Goal: Task Accomplishment & Management: Manage account settings

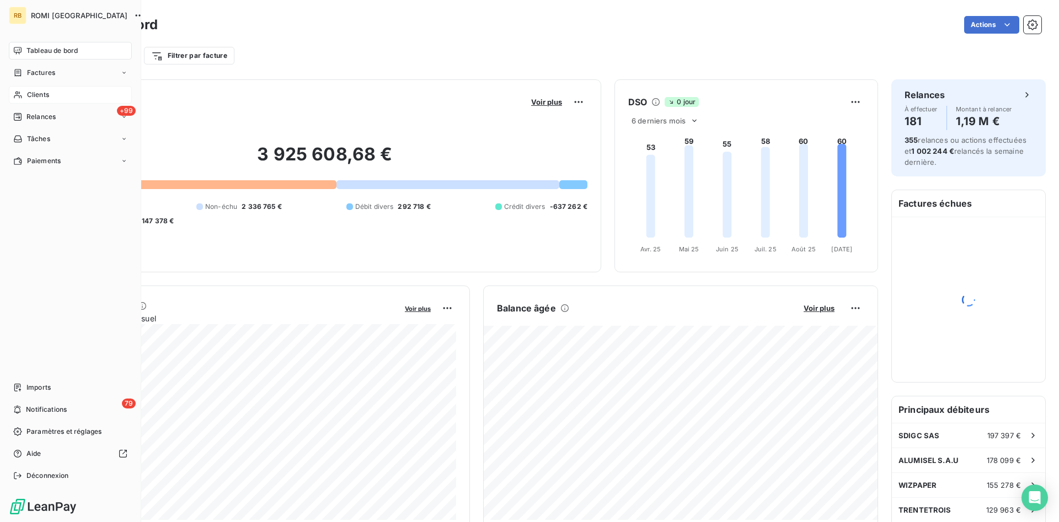
click at [70, 95] on div "Clients" at bounding box center [70, 95] width 123 height 18
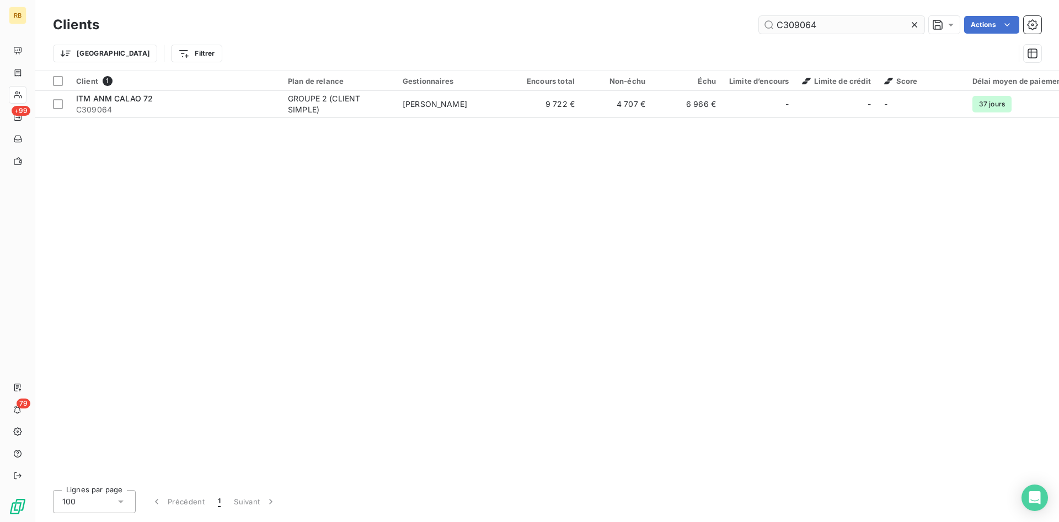
drag, startPoint x: 837, startPoint y: 30, endPoint x: 566, endPoint y: 14, distance: 271.9
click at [759, 16] on input "C309064" at bounding box center [842, 25] width 166 height 18
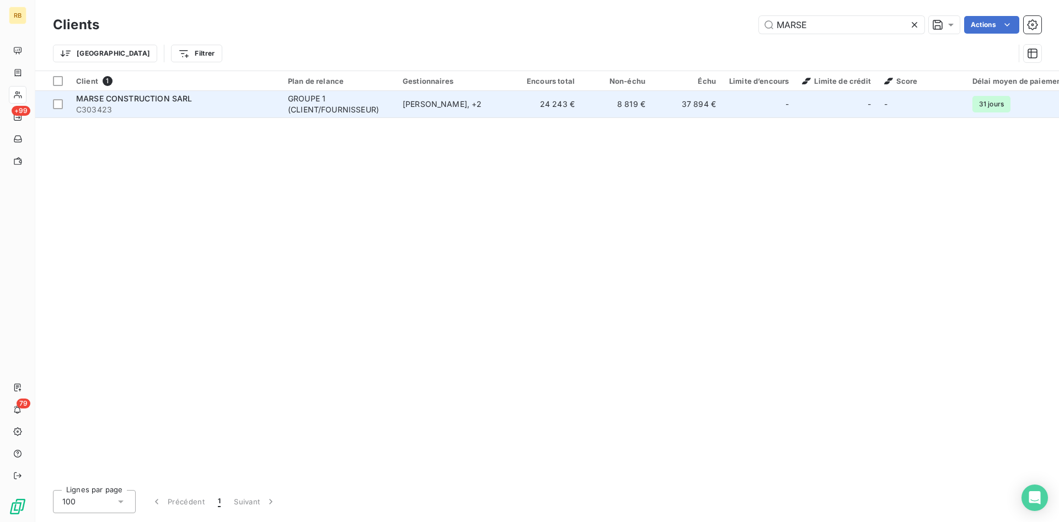
type input "MARSE"
click at [439, 102] on div "[PERSON_NAME] , + 2" at bounding box center [454, 104] width 102 height 11
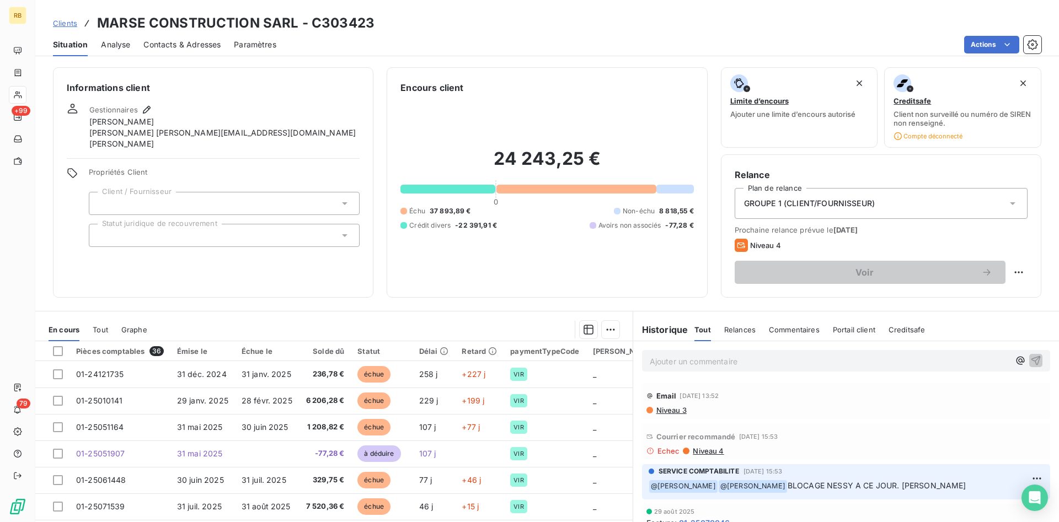
click at [678, 411] on span "Niveau 3" at bounding box center [670, 410] width 31 height 9
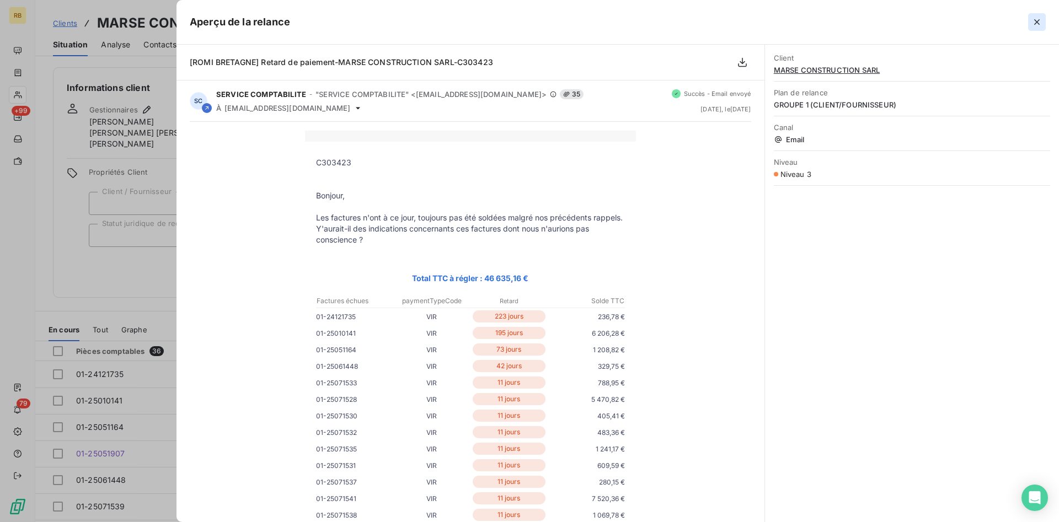
click at [1042, 21] on icon "button" at bounding box center [1037, 22] width 11 height 11
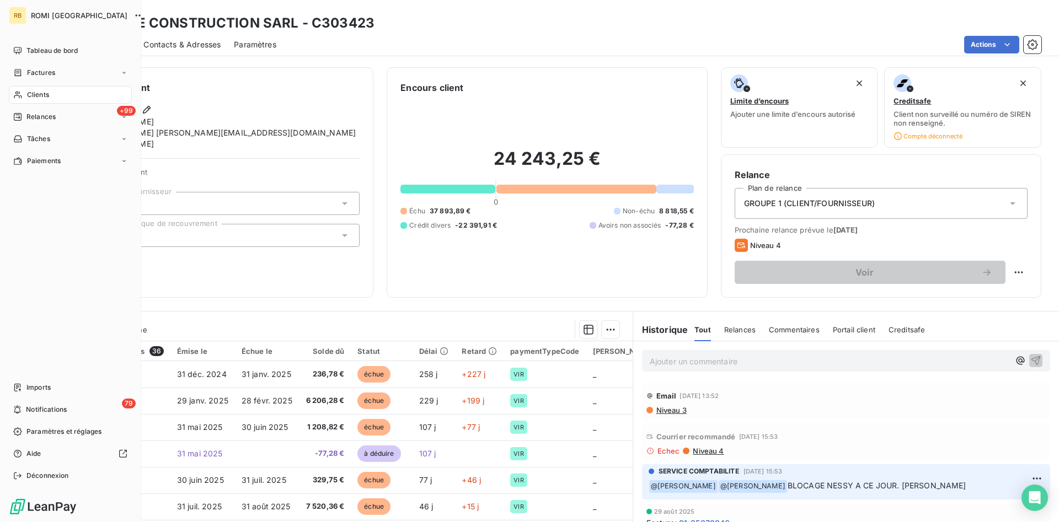
click at [53, 92] on div "Clients" at bounding box center [70, 95] width 123 height 18
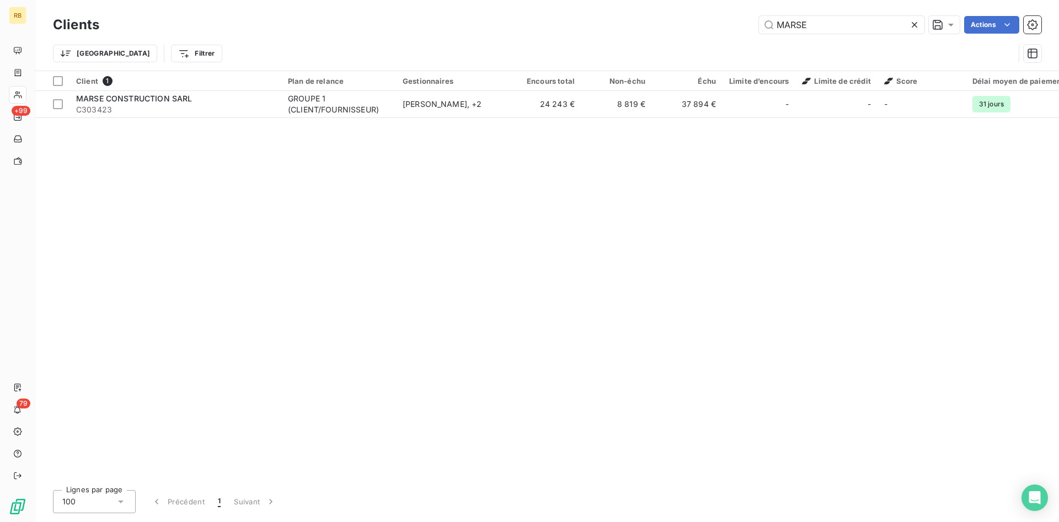
drag, startPoint x: 864, startPoint y: 24, endPoint x: 663, endPoint y: 20, distance: 200.9
click at [759, 19] on input "MARSE" at bounding box center [842, 25] width 166 height 18
type input "SCD B"
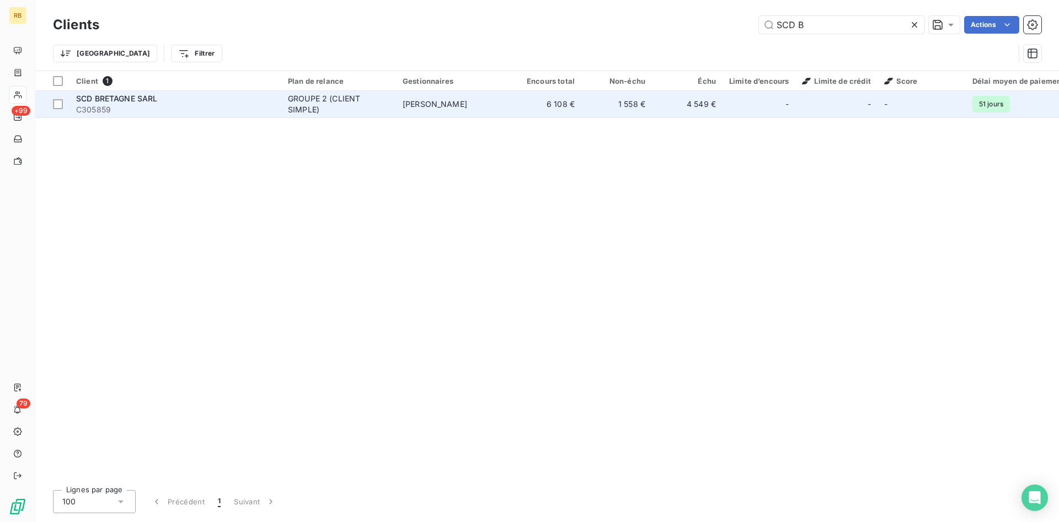
click at [312, 107] on div "GROUPE 2 (CLIENT SIMPLE)" at bounding box center [339, 104] width 102 height 22
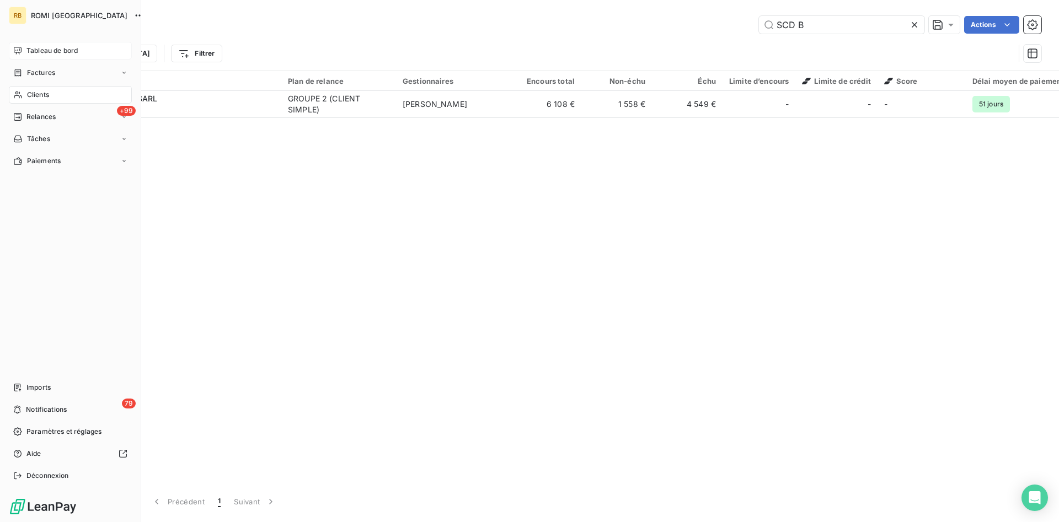
click at [38, 45] on div "Tableau de bord" at bounding box center [70, 51] width 123 height 18
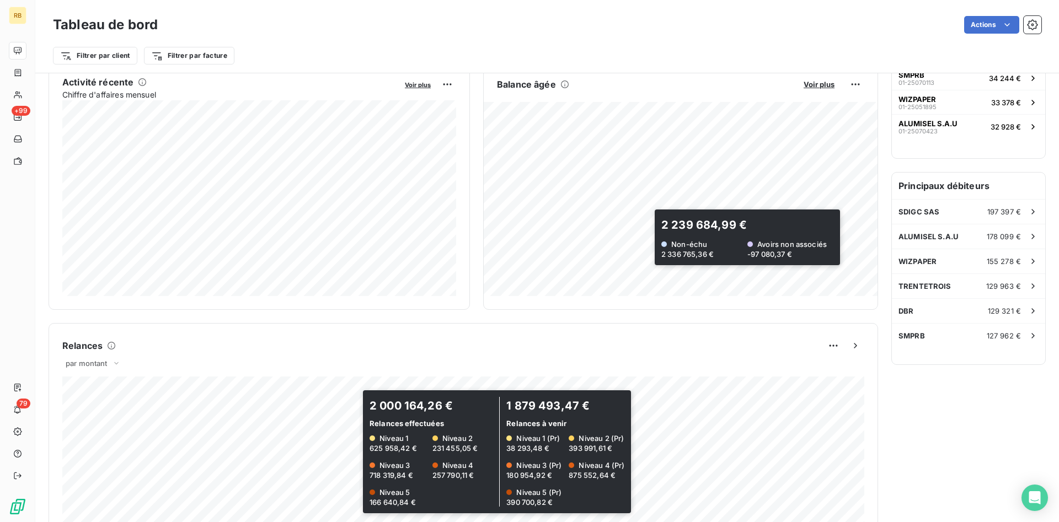
scroll to position [226, 0]
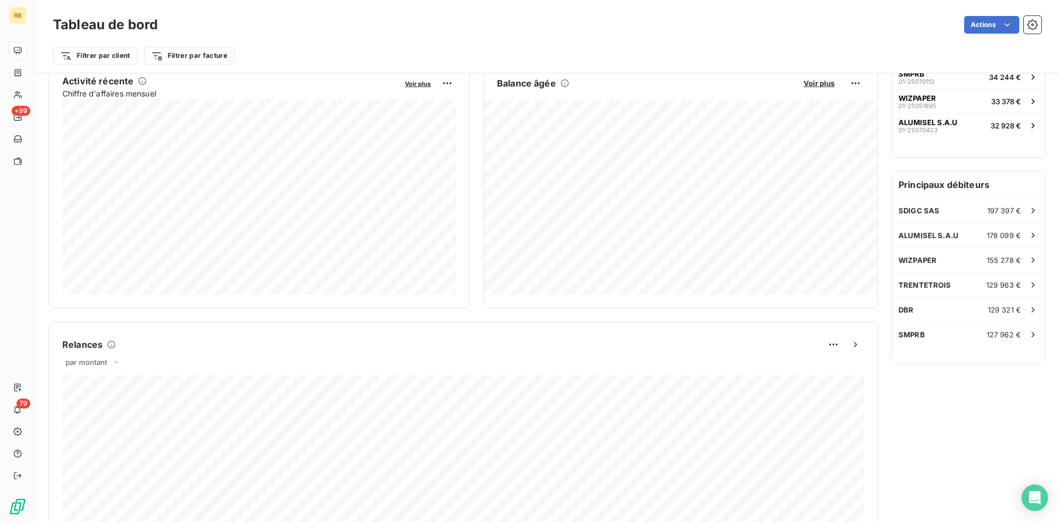
click at [905, 403] on div "Relances À effectuer 181 Montant à relancer 1,19 M € 355 relances ou actions ef…" at bounding box center [969, 343] width 154 height 978
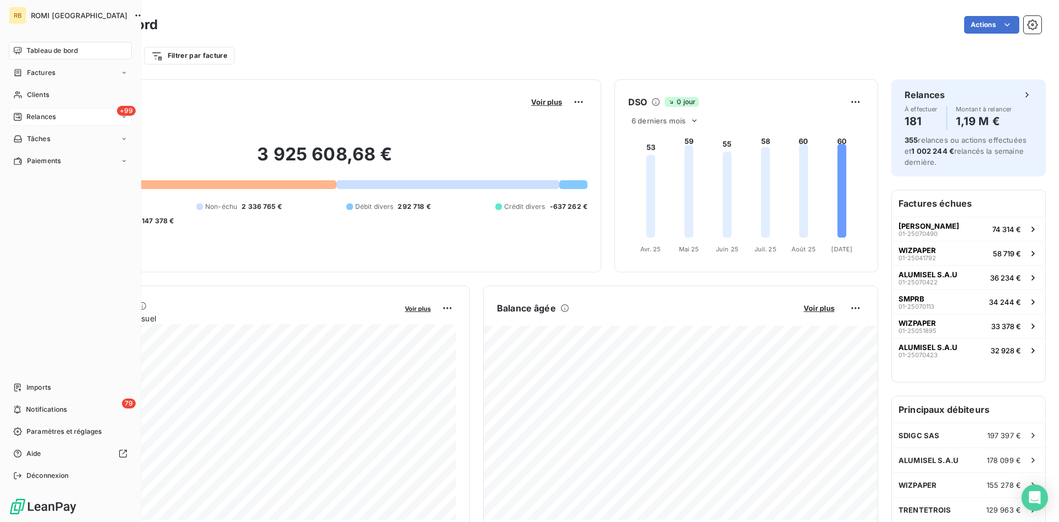
click at [54, 112] on span "Relances" at bounding box center [40, 117] width 29 height 10
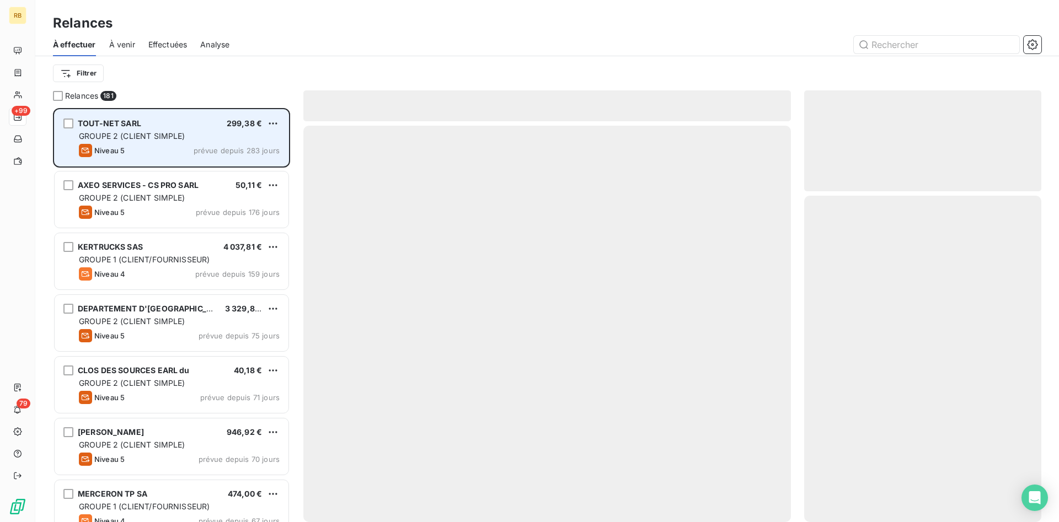
scroll to position [414, 237]
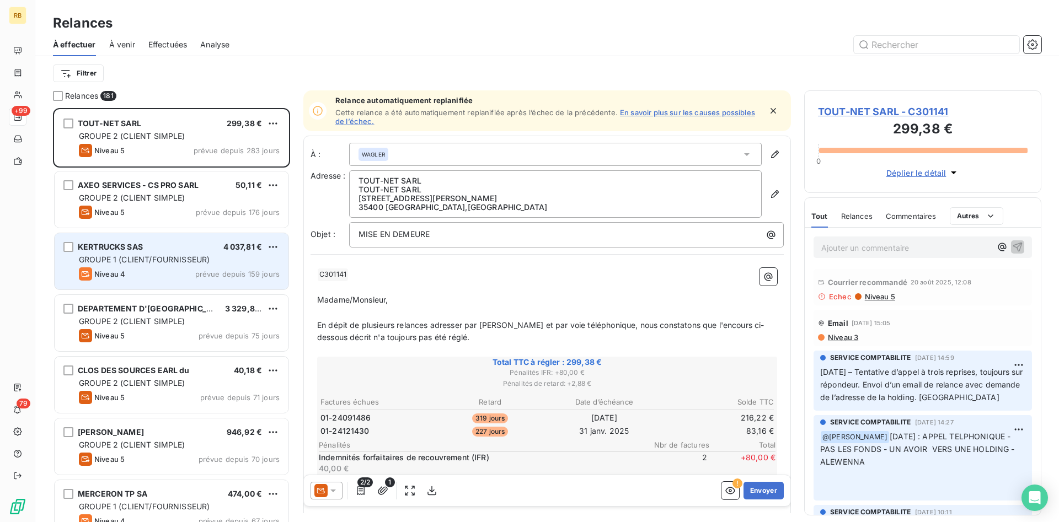
click at [253, 260] on div "GROUPE 1 (CLIENT/FOURNISSEUR)" at bounding box center [179, 259] width 201 height 11
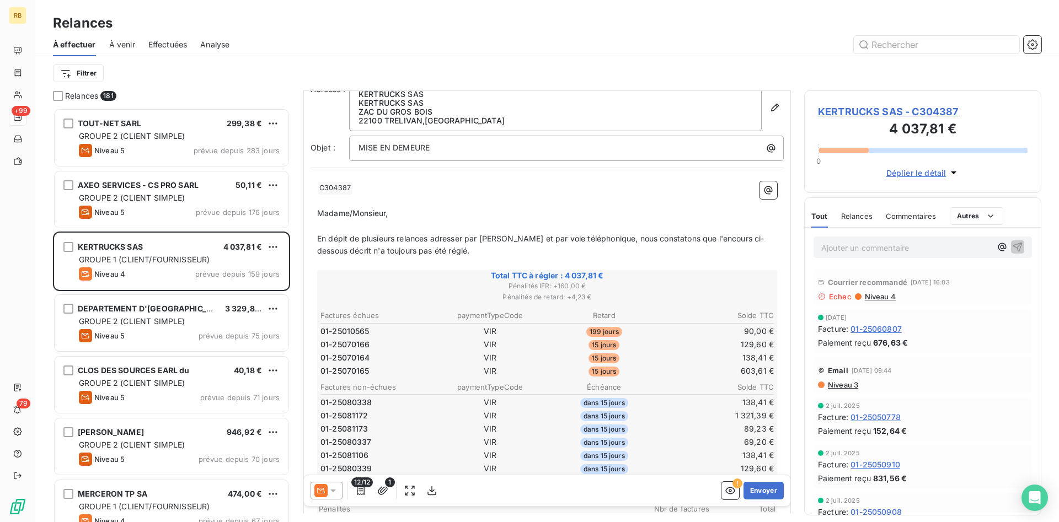
scroll to position [113, 0]
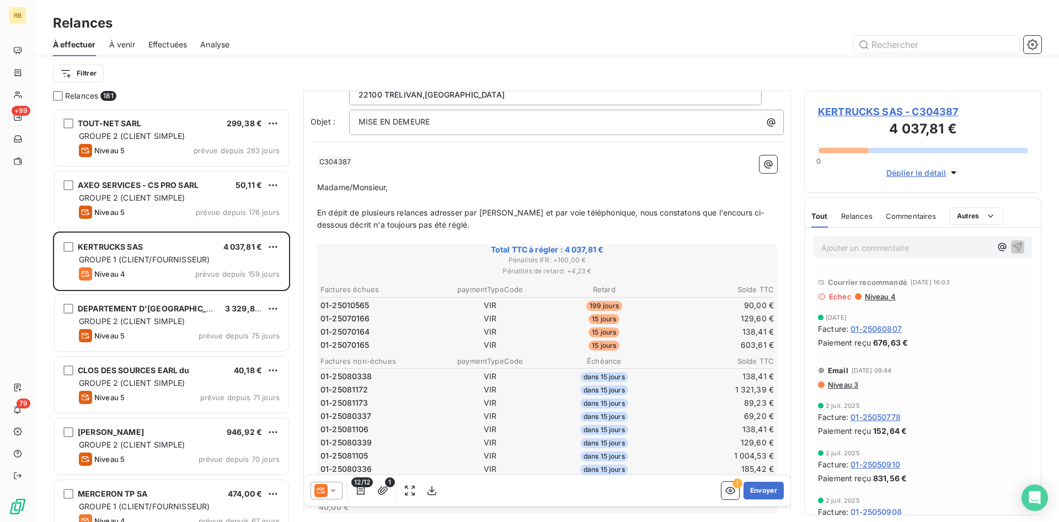
click at [883, 298] on span "Niveau 4" at bounding box center [880, 296] width 32 height 9
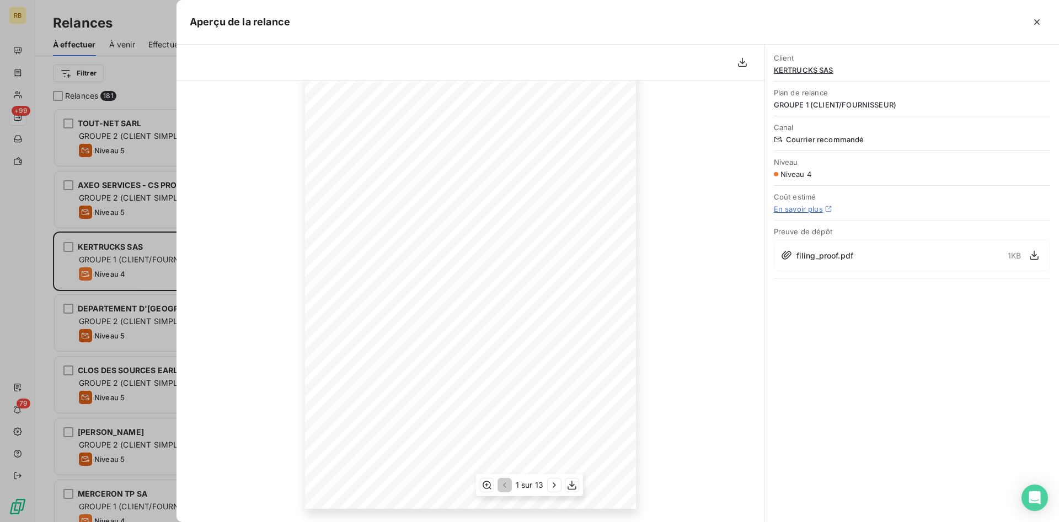
scroll to position [0, 0]
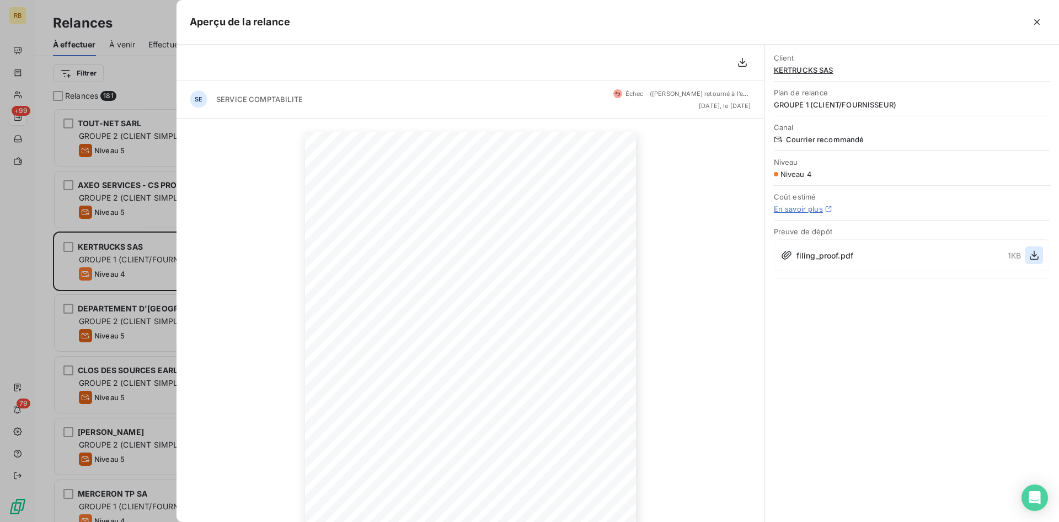
click at [1035, 253] on icon "button" at bounding box center [1034, 255] width 11 height 11
click at [1042, 22] on icon "button" at bounding box center [1037, 22] width 11 height 11
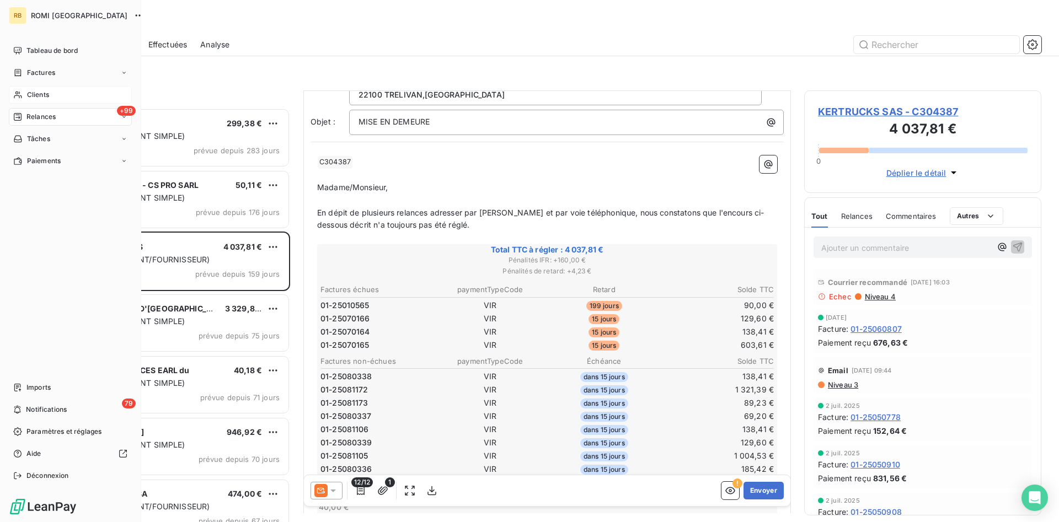
click at [47, 94] on span "Clients" at bounding box center [38, 95] width 22 height 10
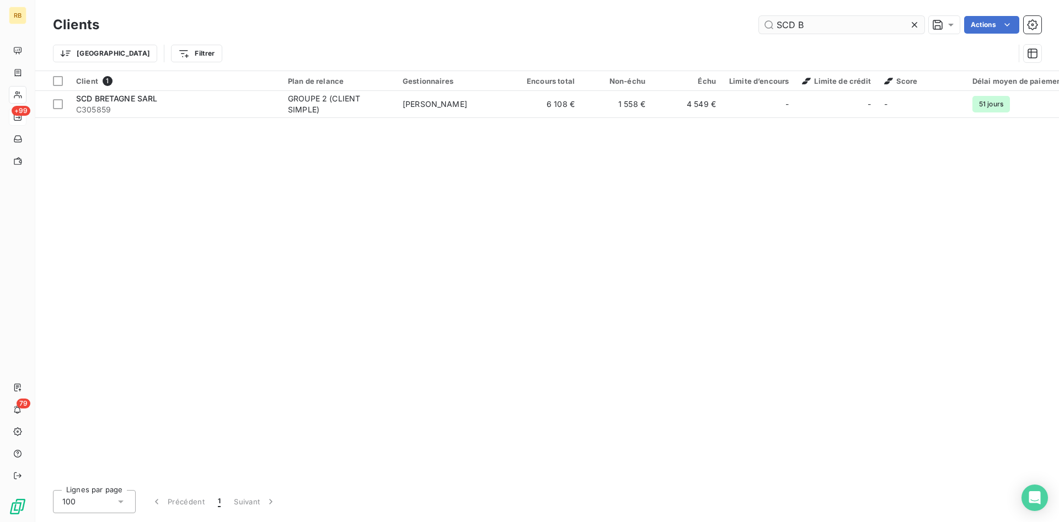
drag, startPoint x: 824, startPoint y: 28, endPoint x: 636, endPoint y: 24, distance: 188.7
click at [759, 24] on input "SCD B" at bounding box center [842, 25] width 166 height 18
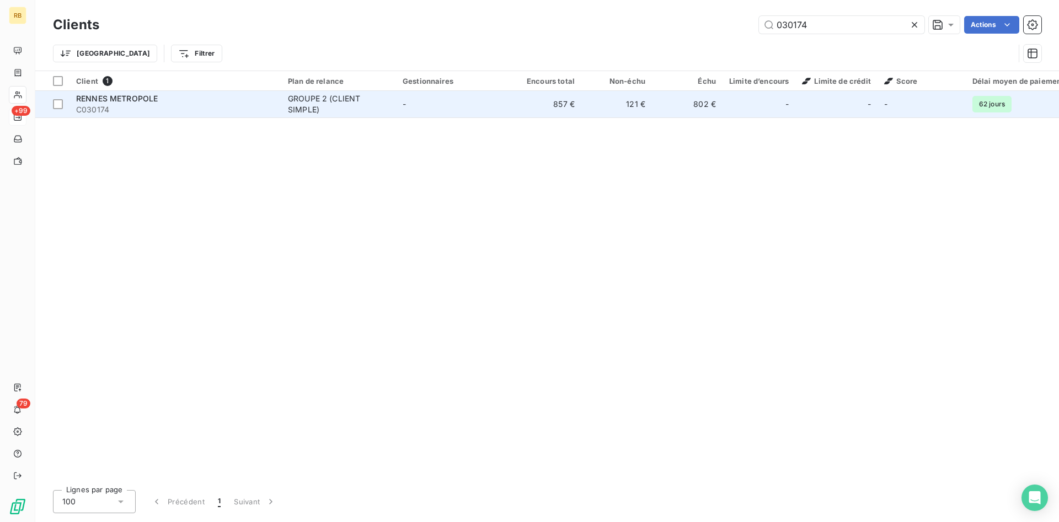
type input "030174"
click at [645, 100] on td "121 €" at bounding box center [617, 104] width 71 height 26
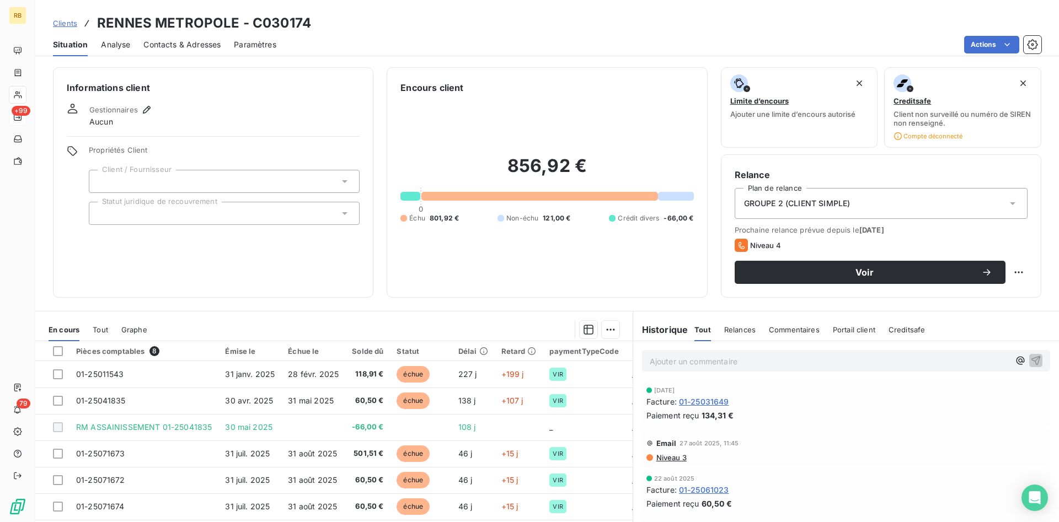
click at [671, 360] on p "Ajouter un commentaire ﻿" at bounding box center [830, 362] width 360 height 14
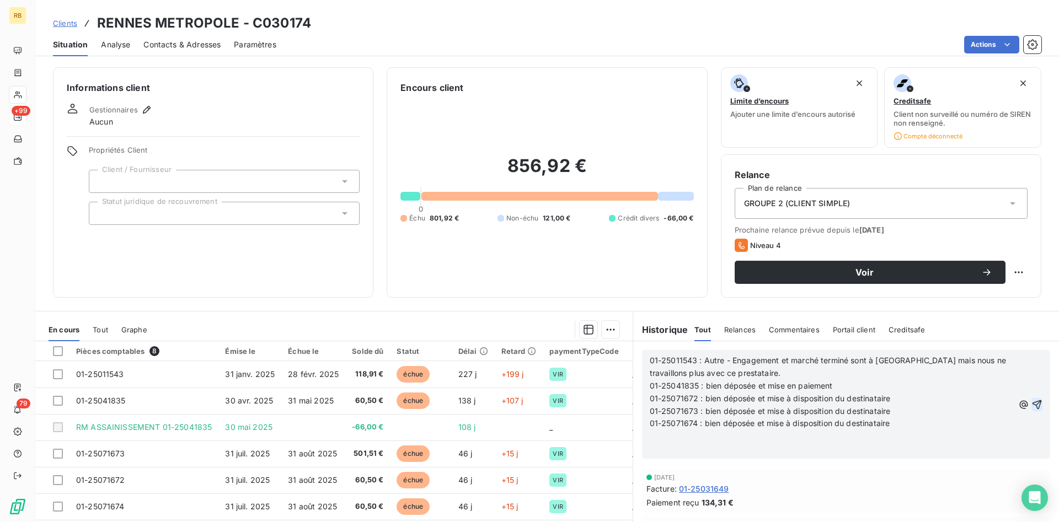
click at [1035, 403] on icon "button" at bounding box center [1037, 404] width 9 height 9
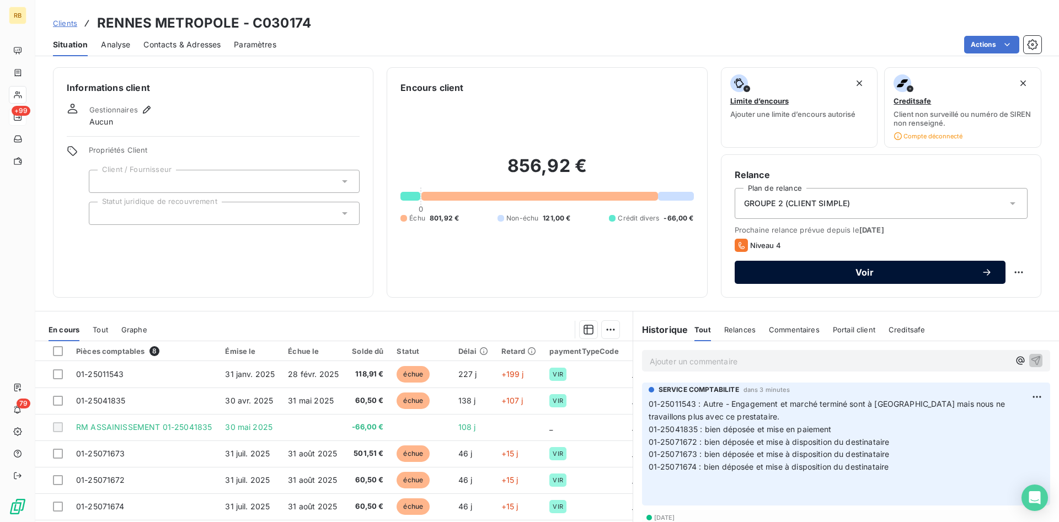
click at [868, 271] on span "Voir" at bounding box center [864, 272] width 233 height 9
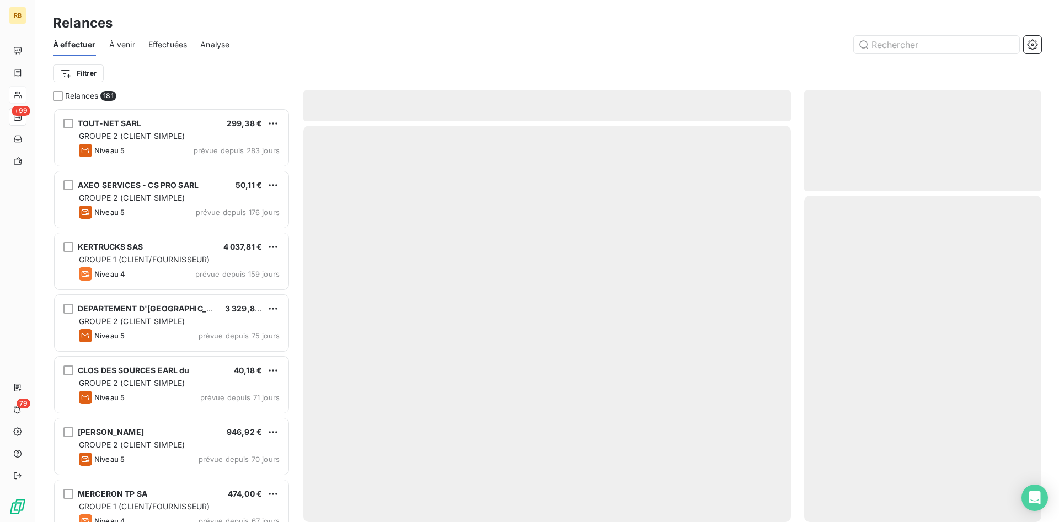
scroll to position [414, 237]
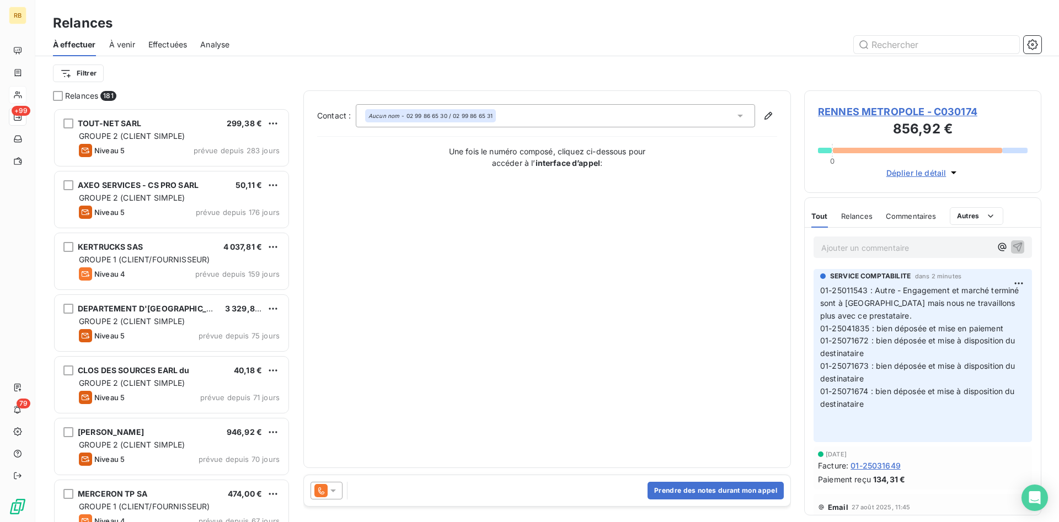
click at [339, 492] on div at bounding box center [327, 491] width 32 height 18
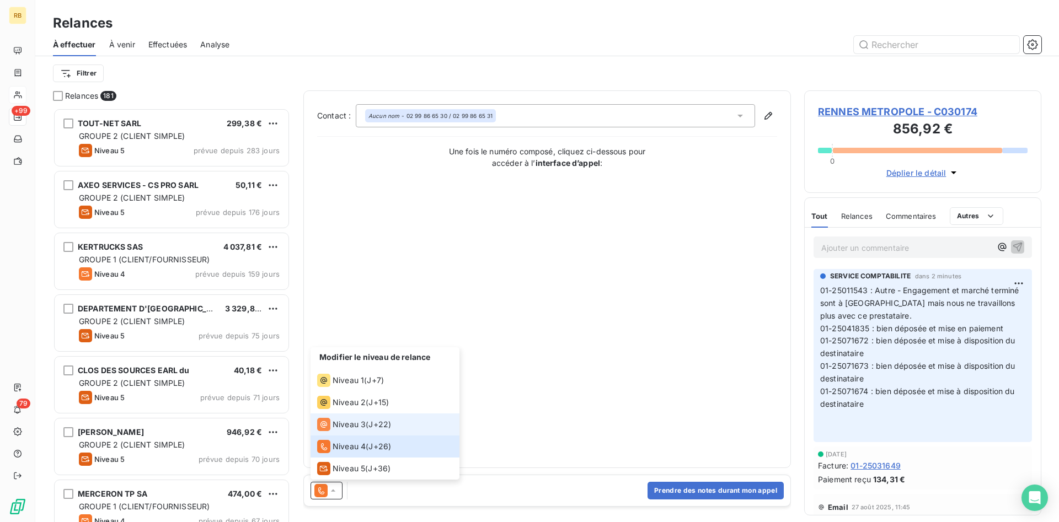
click at [362, 425] on span "Niveau 3" at bounding box center [349, 424] width 33 height 11
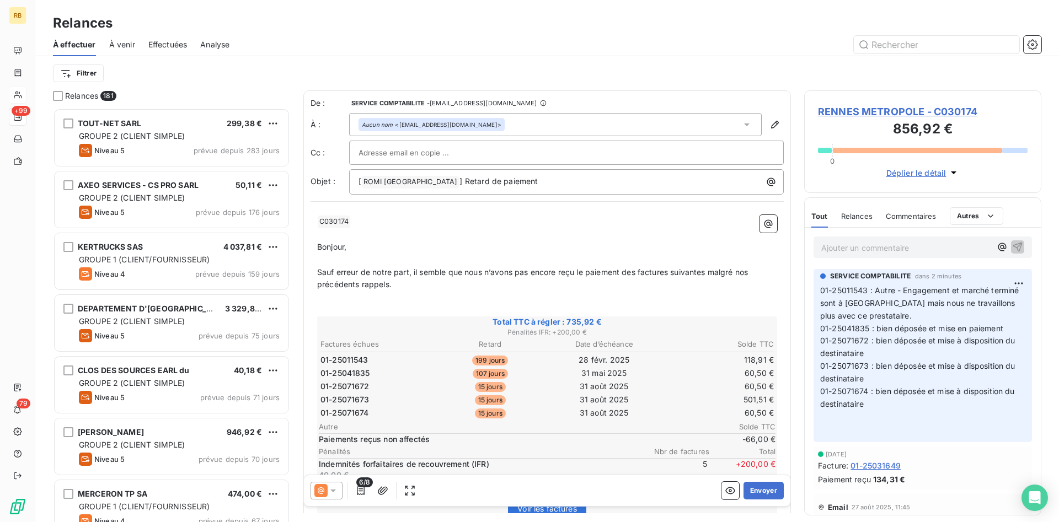
click at [457, 153] on input "text" at bounding box center [418, 153] width 119 height 17
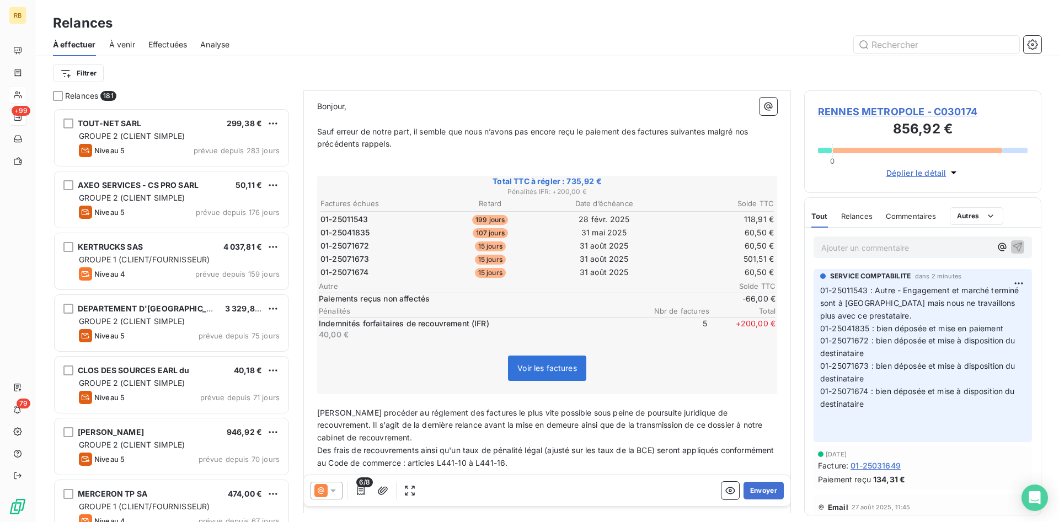
scroll to position [169, 0]
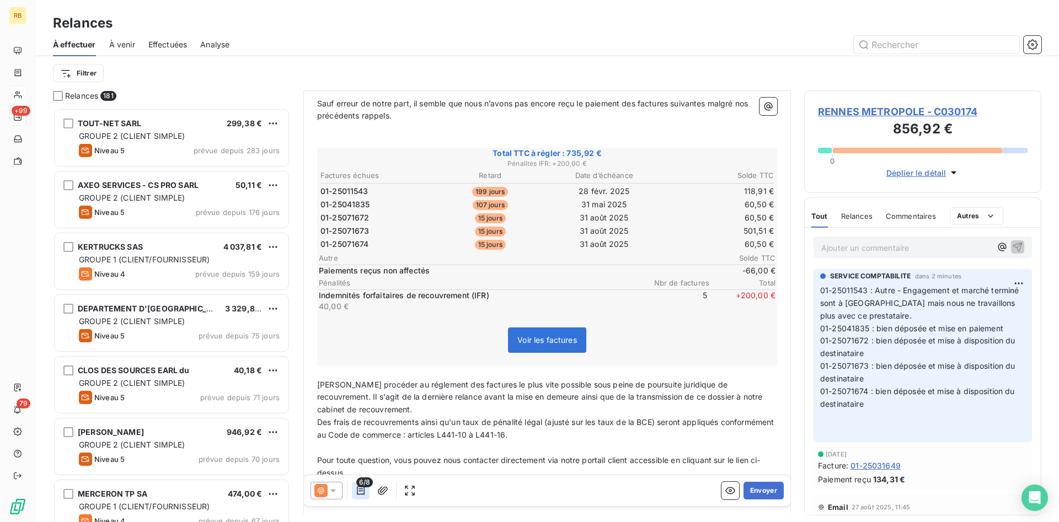
click at [359, 490] on icon "button" at bounding box center [360, 491] width 11 height 11
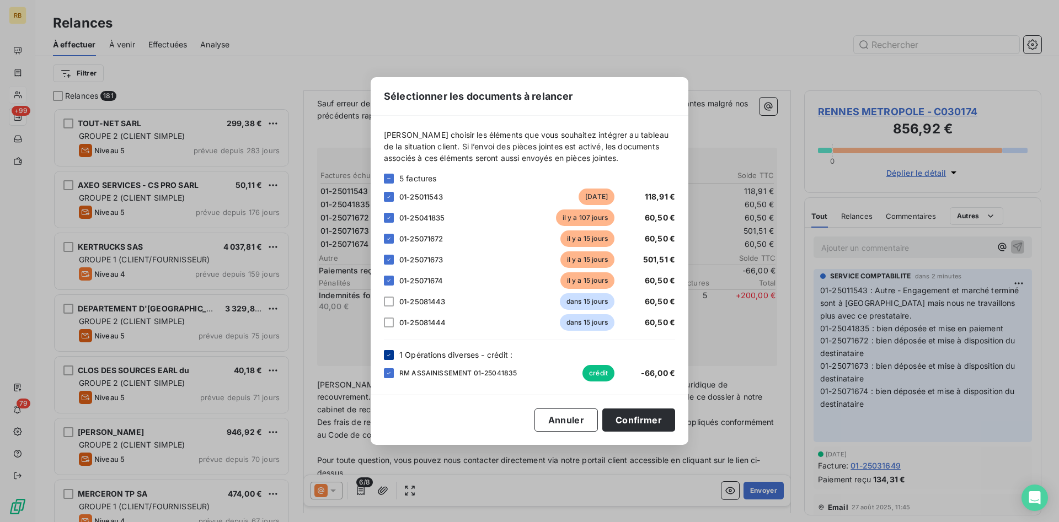
click at [387, 353] on icon at bounding box center [389, 355] width 7 height 7
click at [655, 424] on button "Confirmer" at bounding box center [638, 420] width 73 height 23
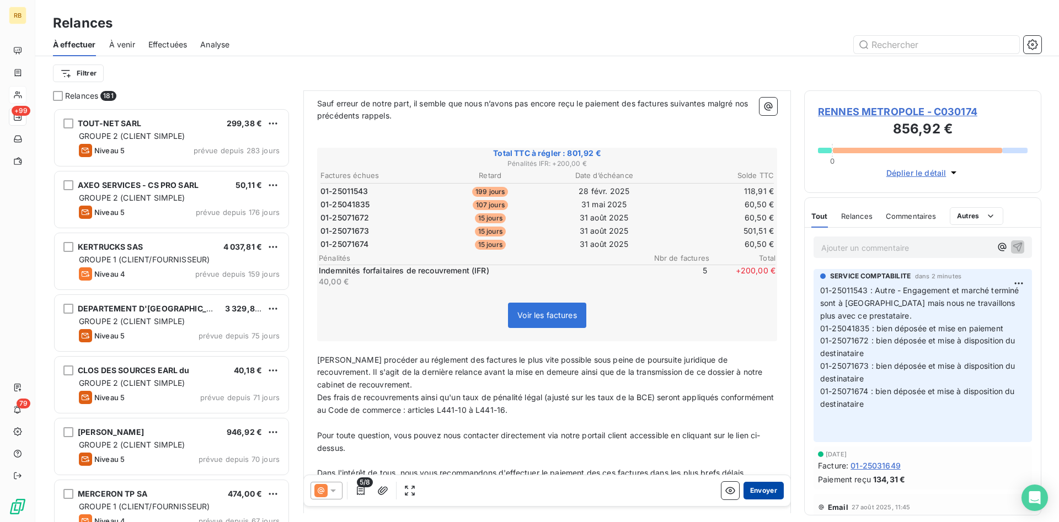
click at [770, 489] on button "Envoyer" at bounding box center [764, 491] width 40 height 18
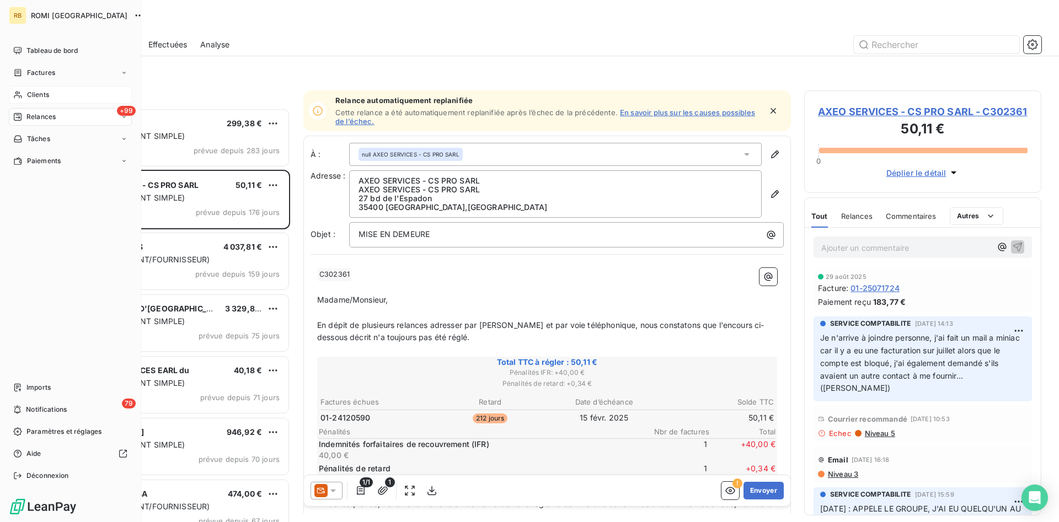
click at [52, 96] on div "Clients" at bounding box center [70, 95] width 123 height 18
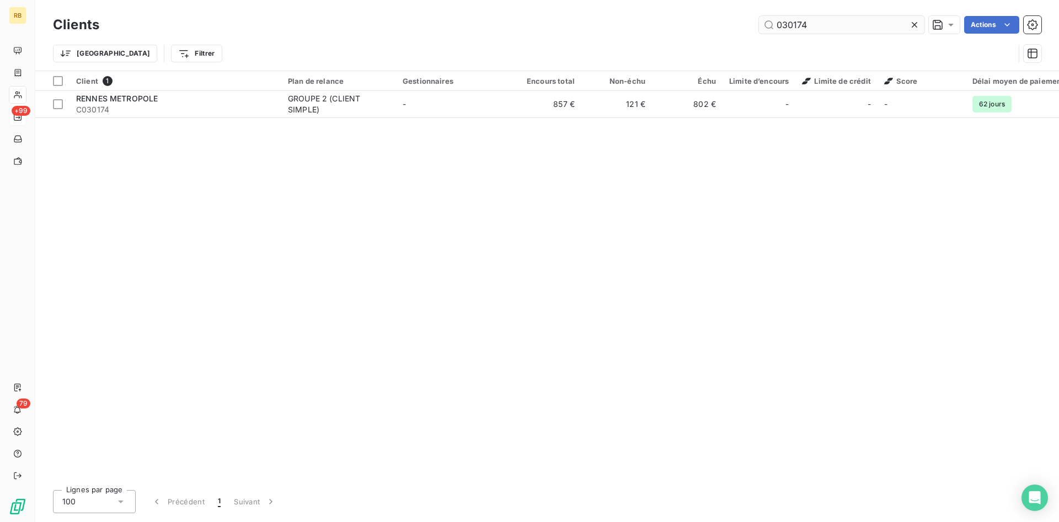
drag, startPoint x: 755, startPoint y: 31, endPoint x: 701, endPoint y: 30, distance: 54.6
click at [759, 30] on input "030174" at bounding box center [842, 25] width 166 height 18
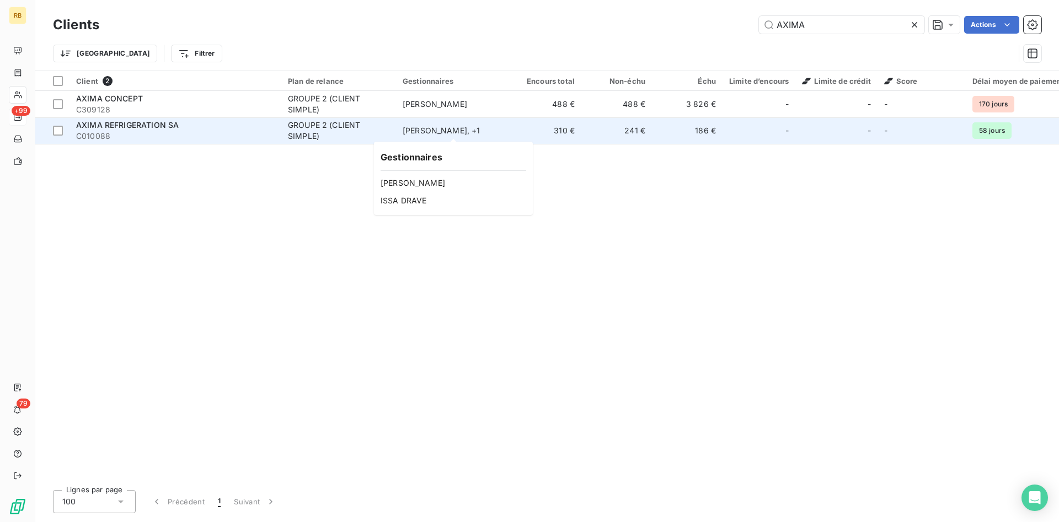
type input "AXIMA"
click at [445, 132] on div "[PERSON_NAME] , + 1" at bounding box center [454, 130] width 102 height 11
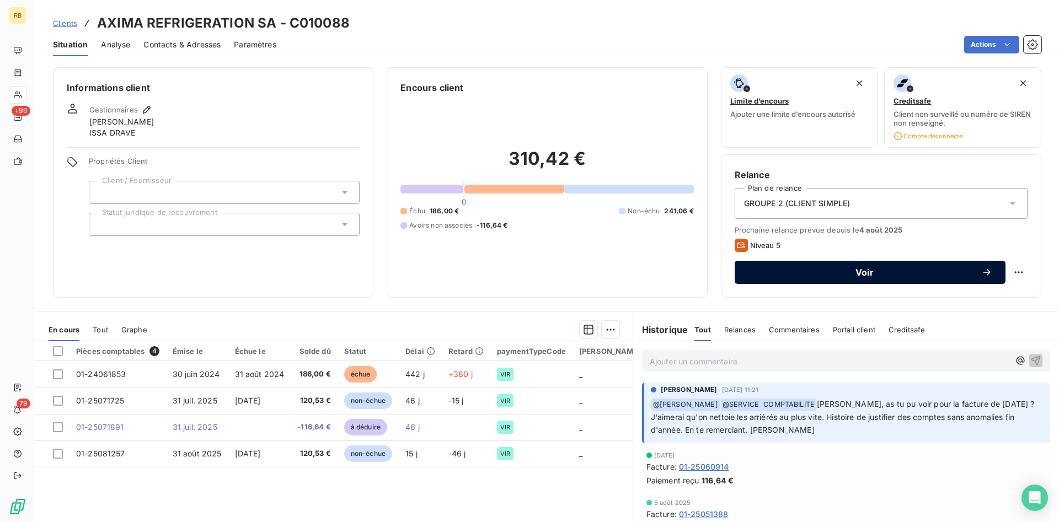
click at [904, 275] on span "Voir" at bounding box center [864, 272] width 233 height 9
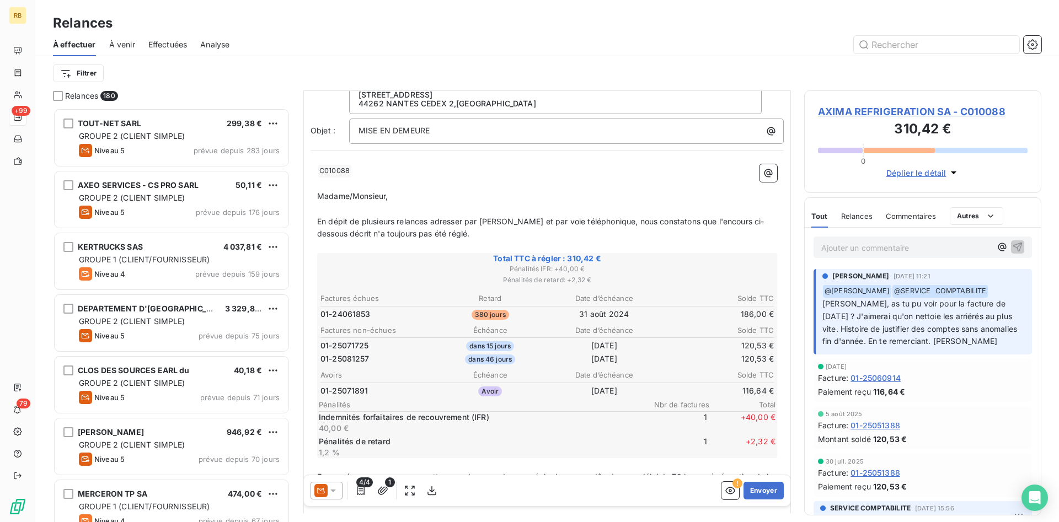
scroll to position [169, 0]
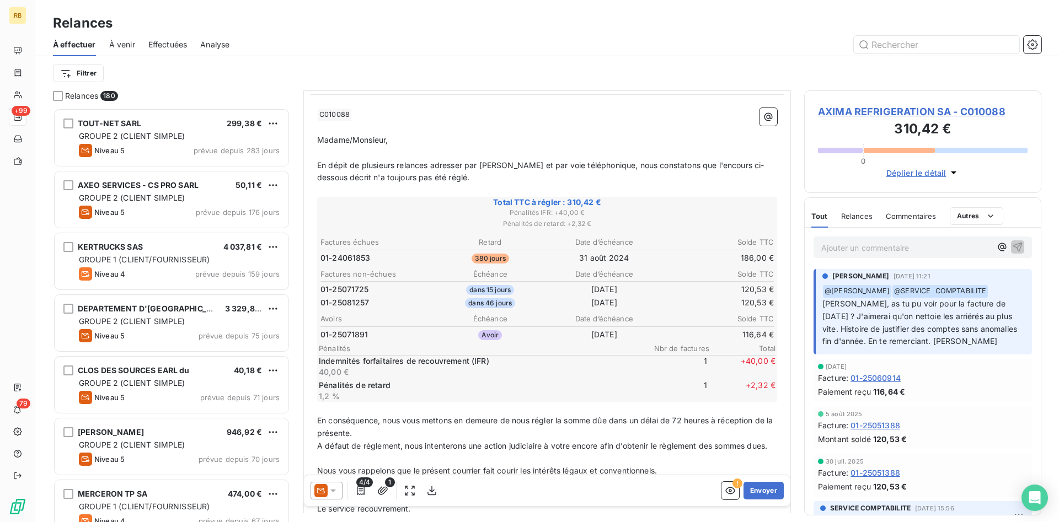
click at [330, 494] on icon at bounding box center [333, 491] width 11 height 11
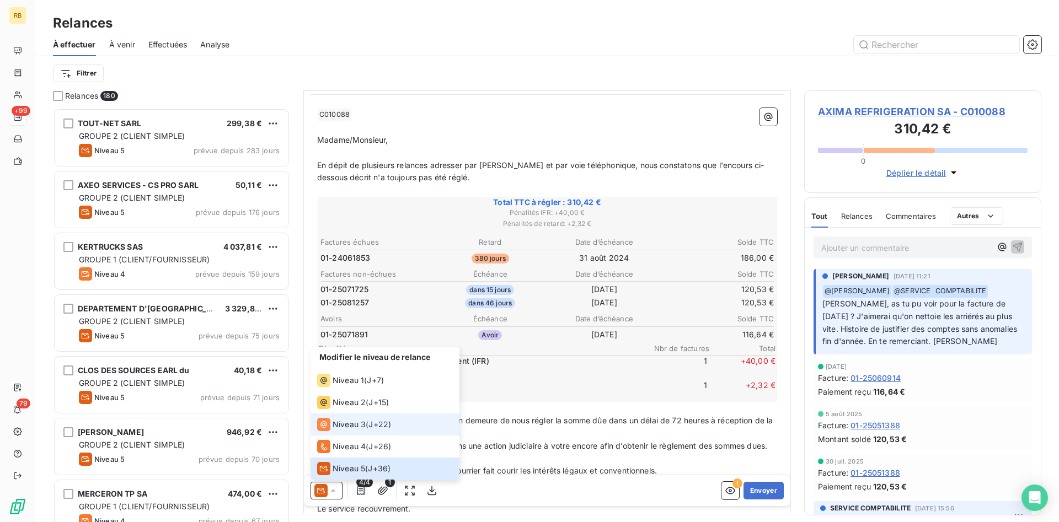
click at [371, 423] on span "J+22 )" at bounding box center [380, 424] width 23 height 11
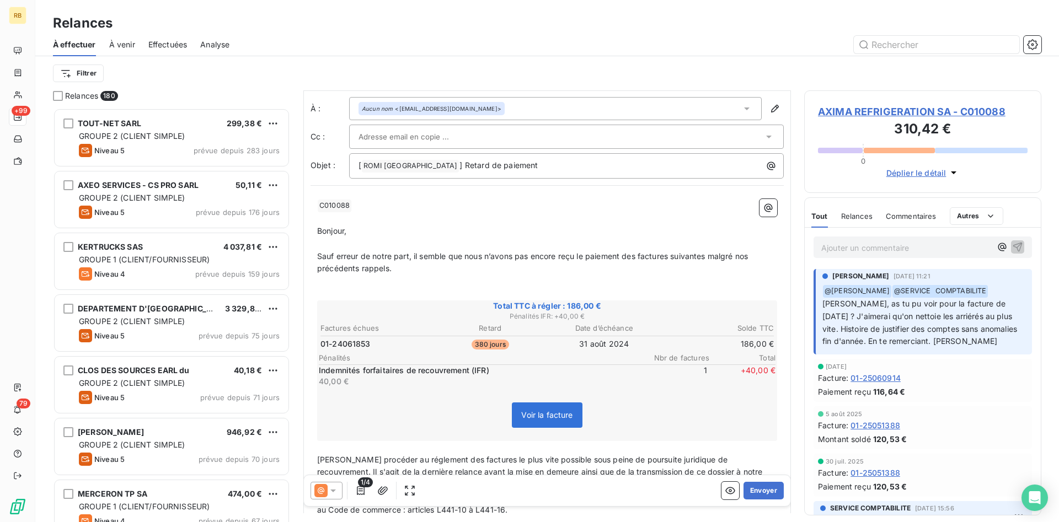
scroll to position [1, 0]
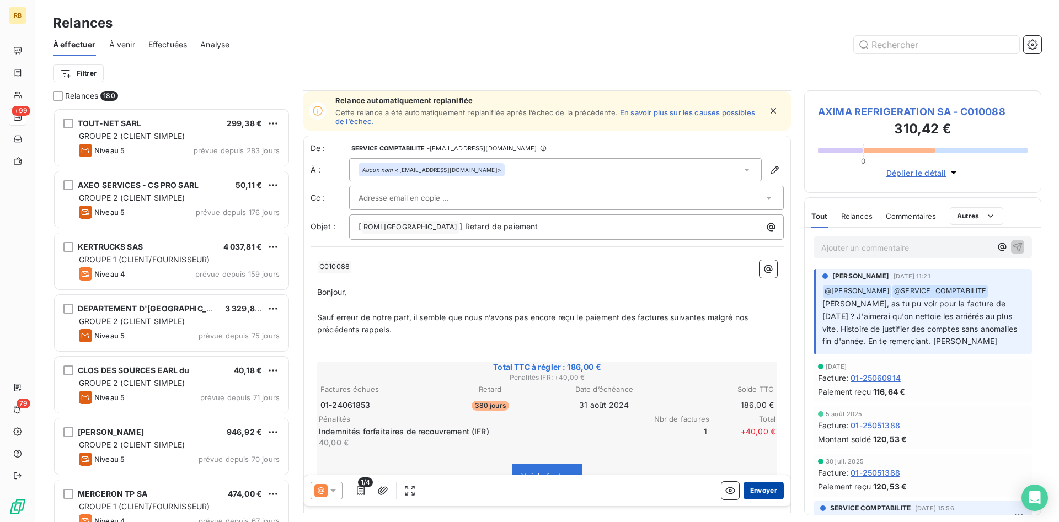
click at [775, 489] on button "Envoyer" at bounding box center [764, 491] width 40 height 18
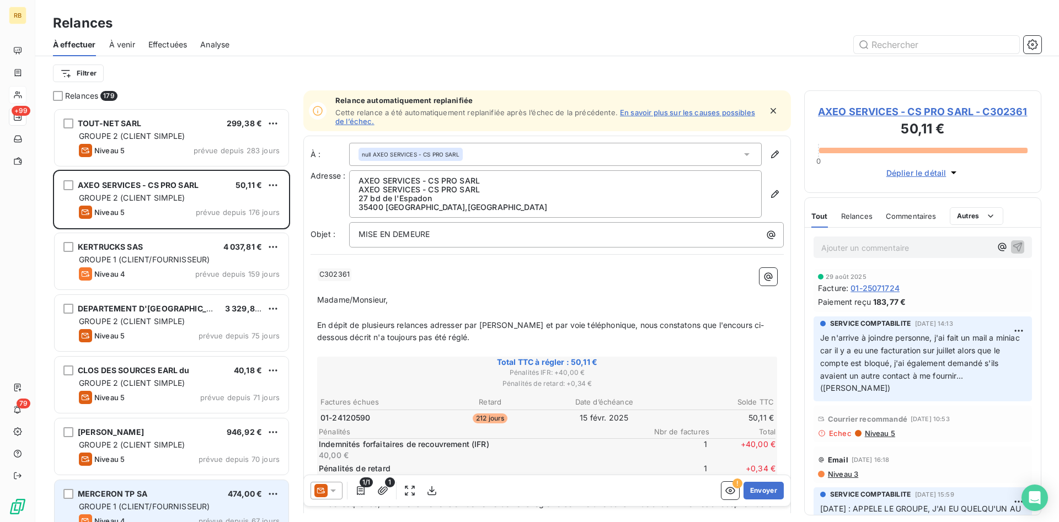
click at [190, 503] on span "GROUPE 1 (CLIENT/FOURNISSEUR)" at bounding box center [144, 506] width 131 height 9
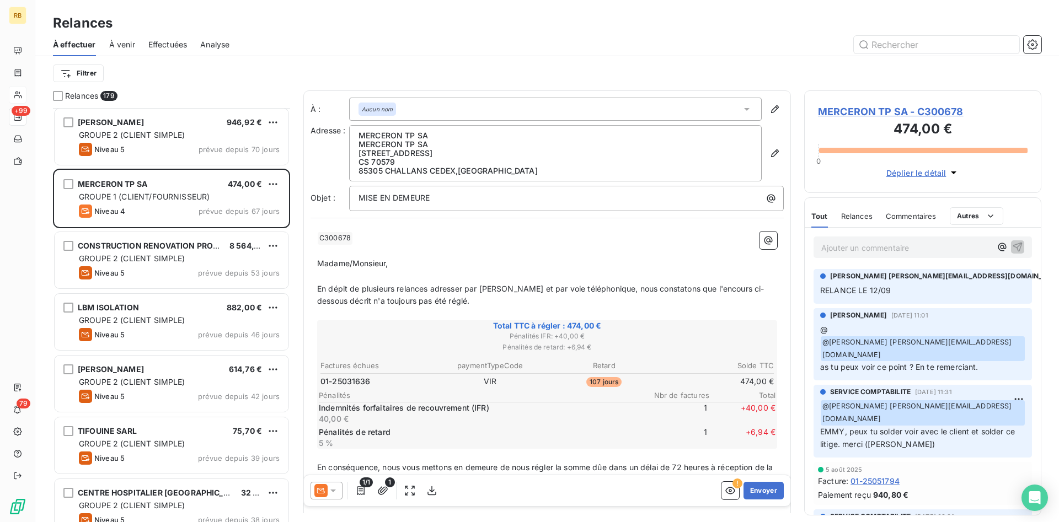
scroll to position [338, 0]
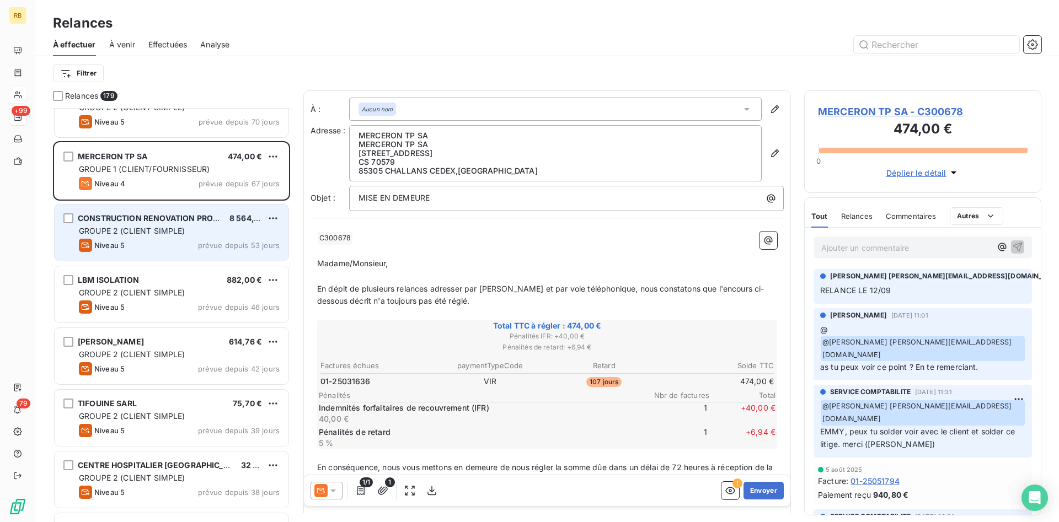
click at [179, 231] on span "GROUPE 2 (CLIENT SIMPLE)" at bounding box center [132, 230] width 106 height 9
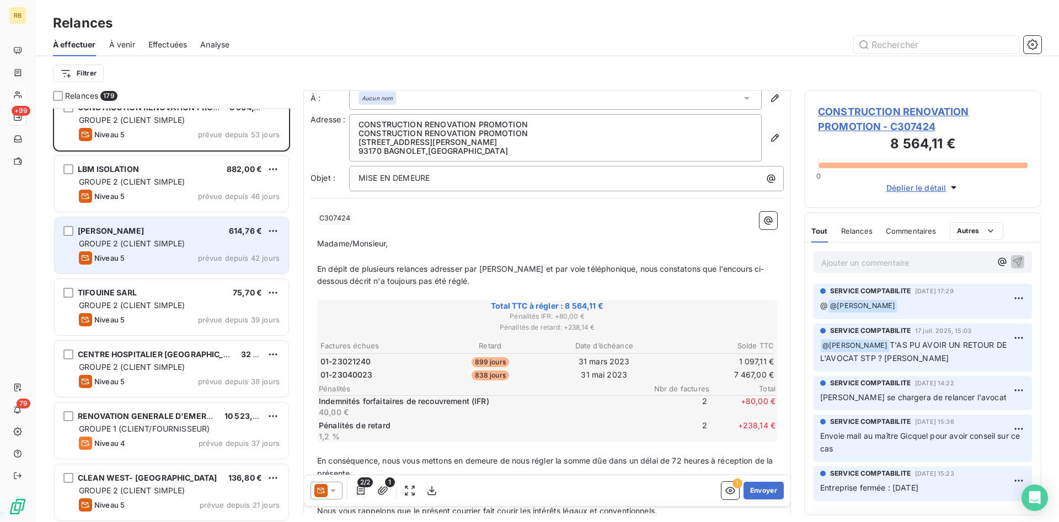
scroll to position [451, 0]
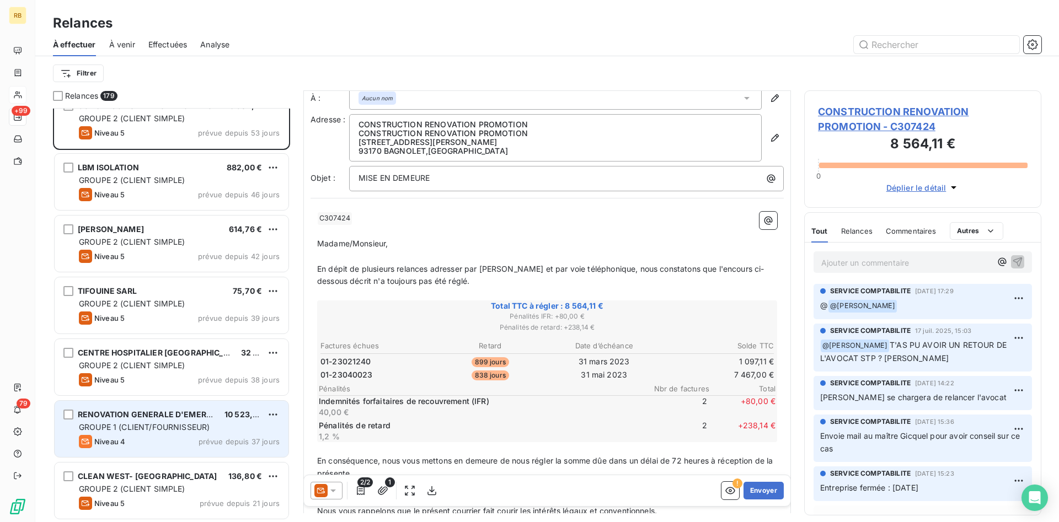
click at [191, 425] on span "GROUPE 1 (CLIENT/FOURNISSEUR)" at bounding box center [144, 427] width 131 height 9
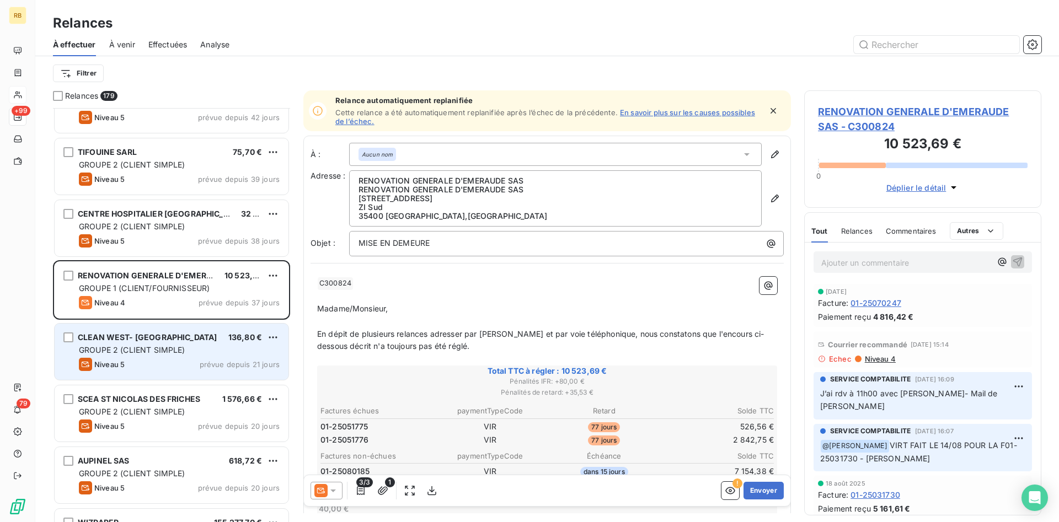
scroll to position [732, 0]
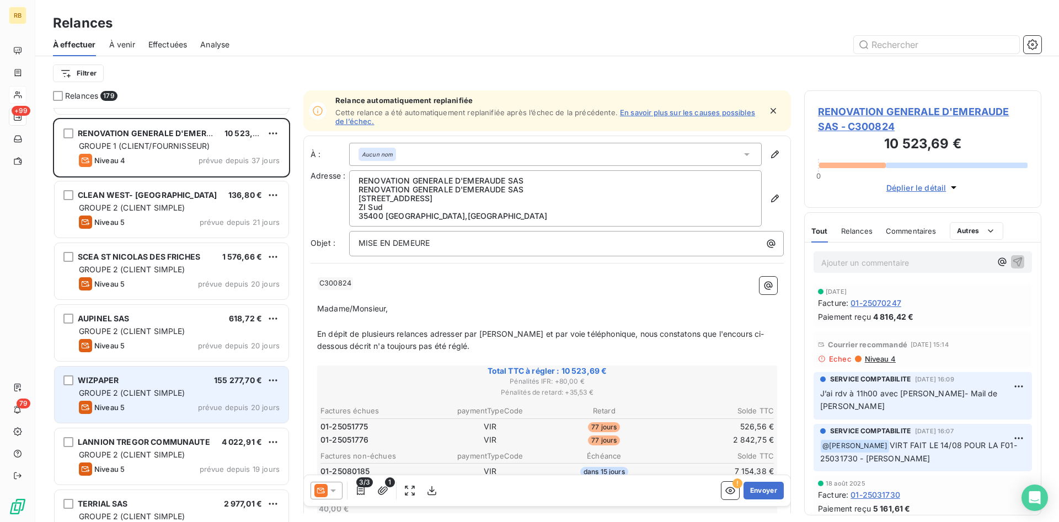
click at [201, 393] on div "GROUPE 2 (CLIENT SIMPLE)" at bounding box center [179, 393] width 201 height 11
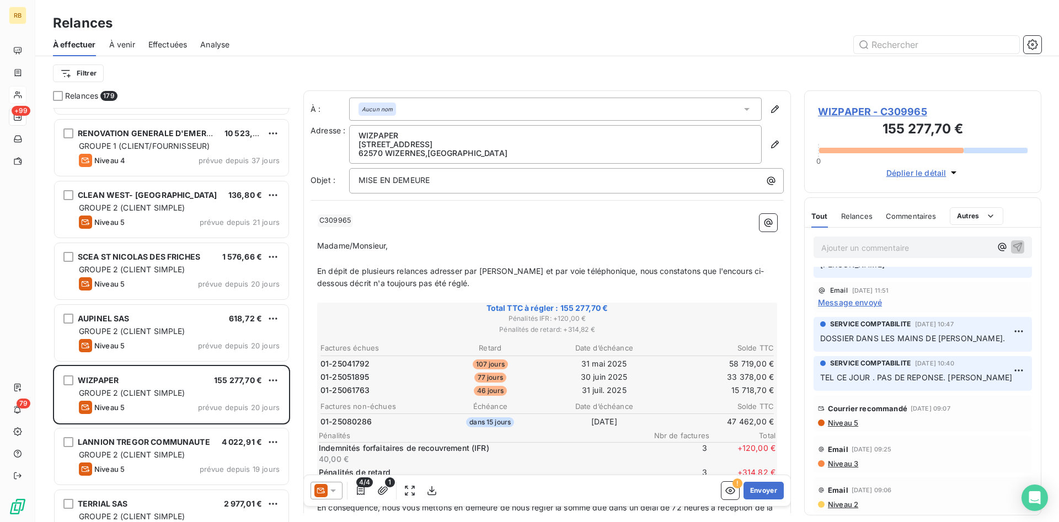
scroll to position [169, 0]
click at [859, 426] on div "Niveau 5" at bounding box center [923, 422] width 210 height 9
click at [855, 426] on span "Niveau 5" at bounding box center [842, 422] width 31 height 9
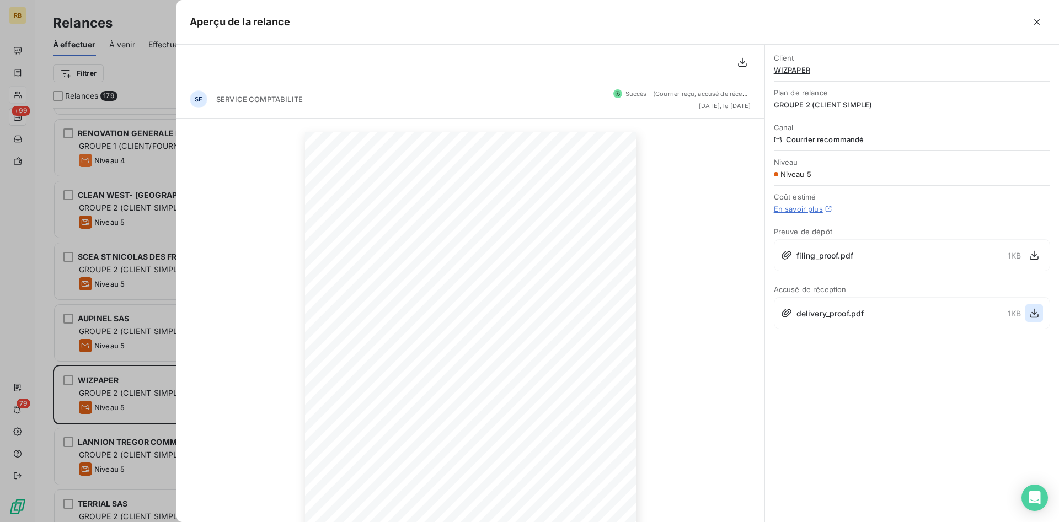
click at [1037, 313] on icon "button" at bounding box center [1034, 313] width 11 height 11
click at [1037, 22] on icon "button" at bounding box center [1037, 22] width 6 height 6
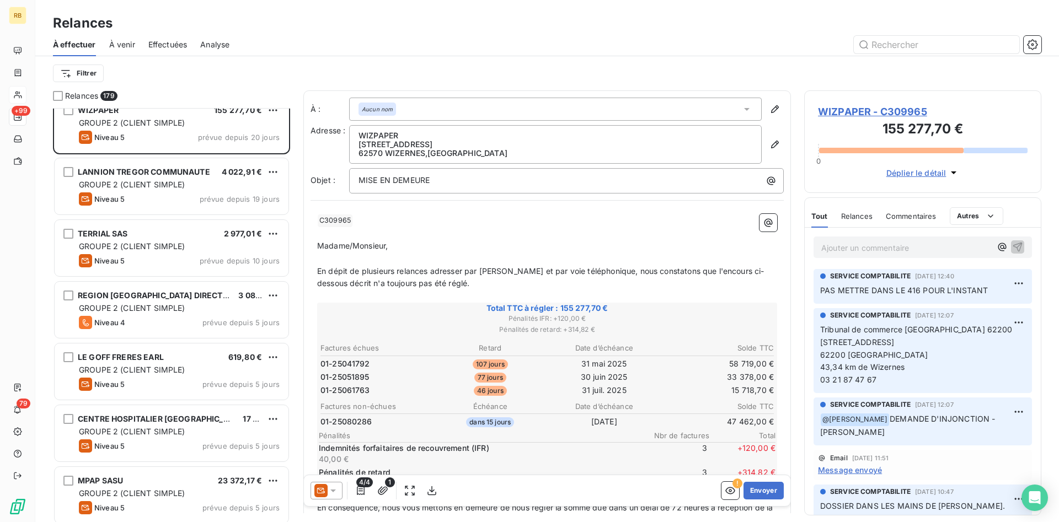
scroll to position [1014, 0]
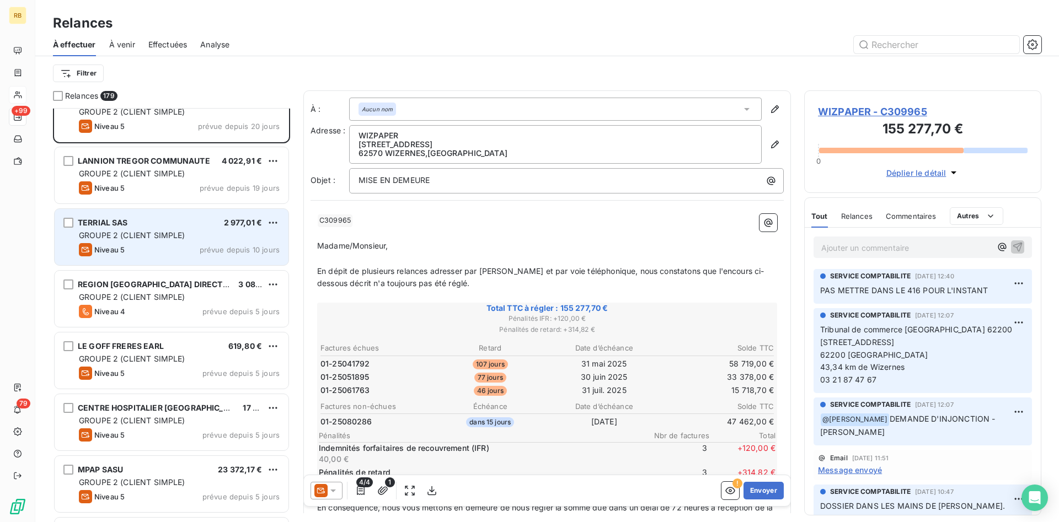
click at [203, 233] on div "GROUPE 2 (CLIENT SIMPLE)" at bounding box center [179, 235] width 201 height 11
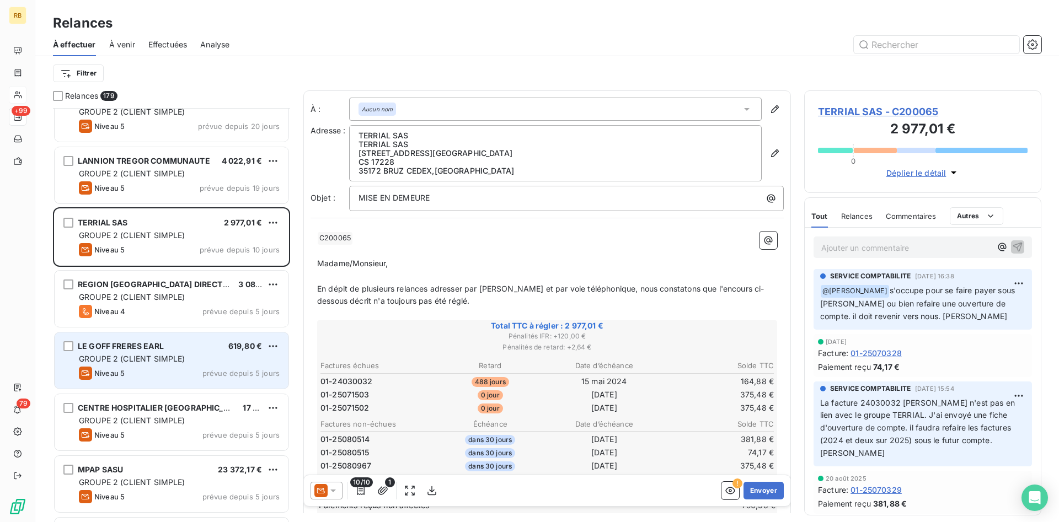
scroll to position [1407, 0]
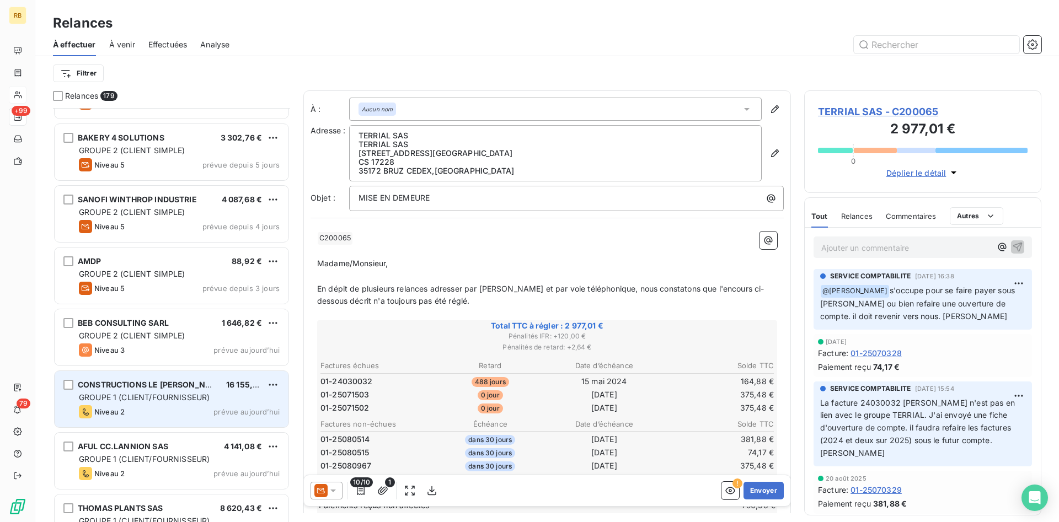
click at [175, 386] on span "CONSTRUCTIONS LE [PERSON_NAME] SASU" at bounding box center [163, 384] width 171 height 9
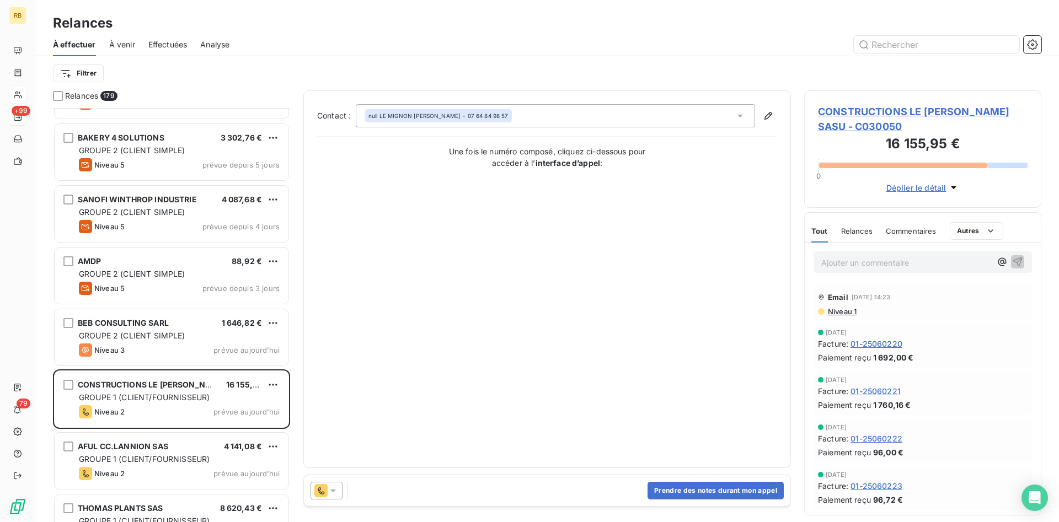
click at [333, 486] on icon at bounding box center [333, 491] width 11 height 11
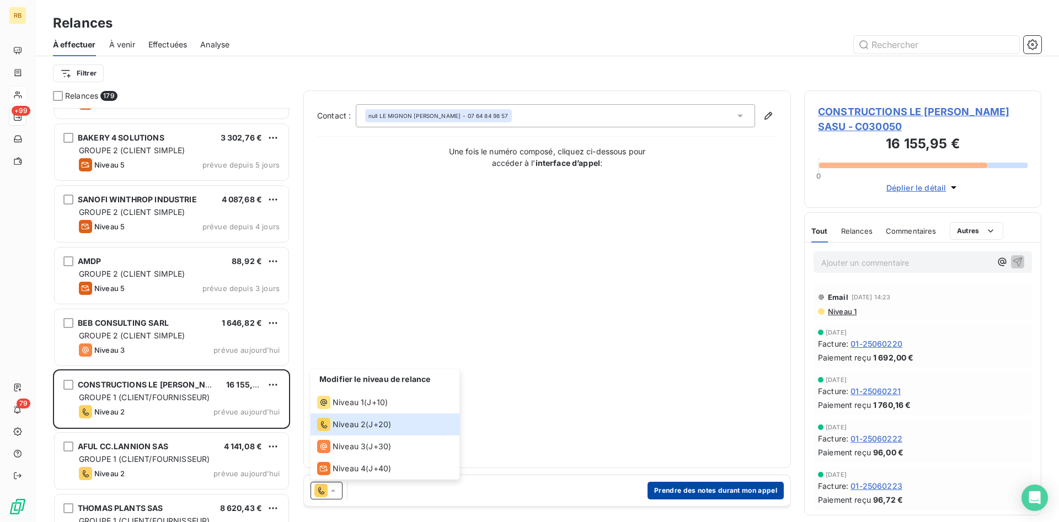
click at [688, 489] on button "Prendre des notes durant mon appel" at bounding box center [716, 491] width 136 height 18
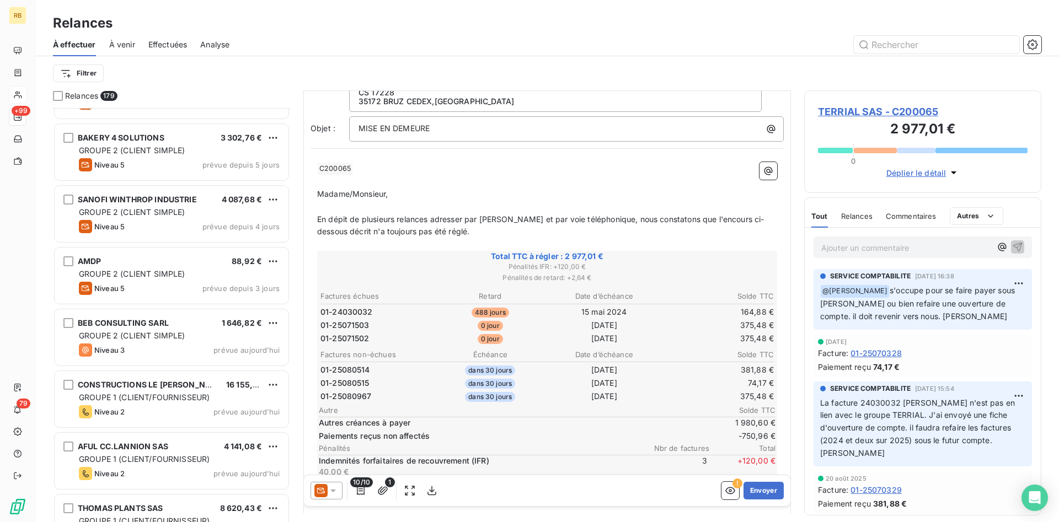
scroll to position [169, 0]
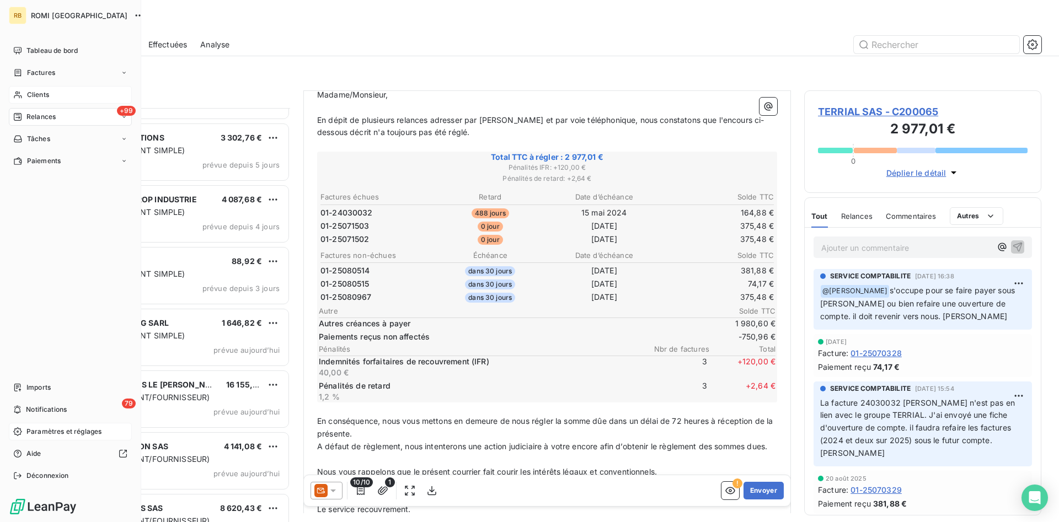
click at [58, 429] on span "Paramètres et réglages" at bounding box center [63, 432] width 75 height 10
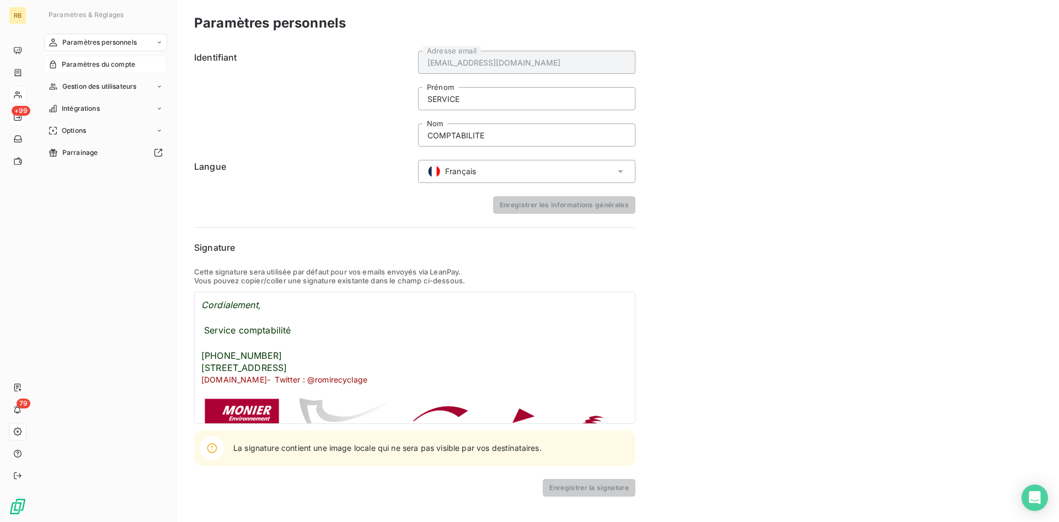
click at [116, 65] on span "Paramètres du compte" at bounding box center [98, 65] width 73 height 10
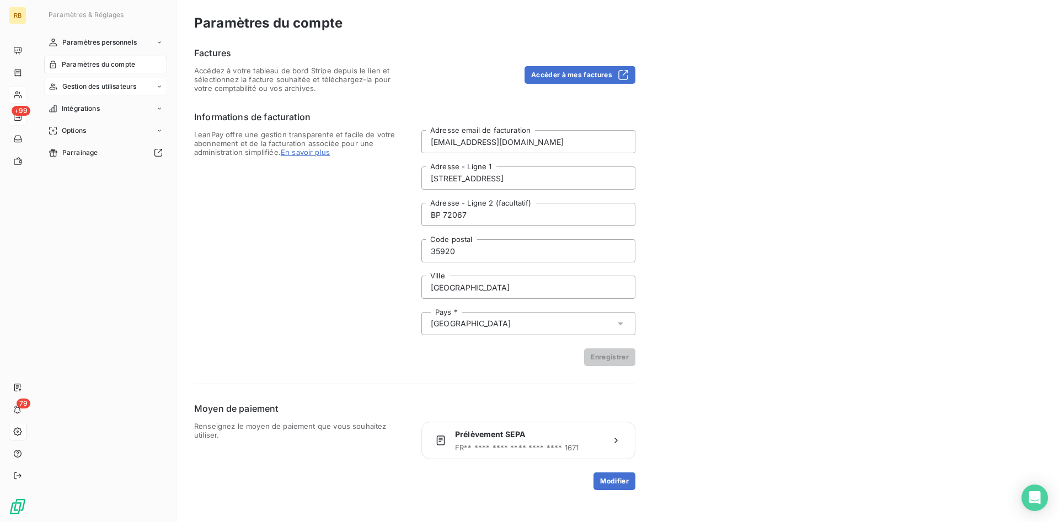
click at [104, 86] on span "Gestion des utilisateurs" at bounding box center [99, 87] width 74 height 10
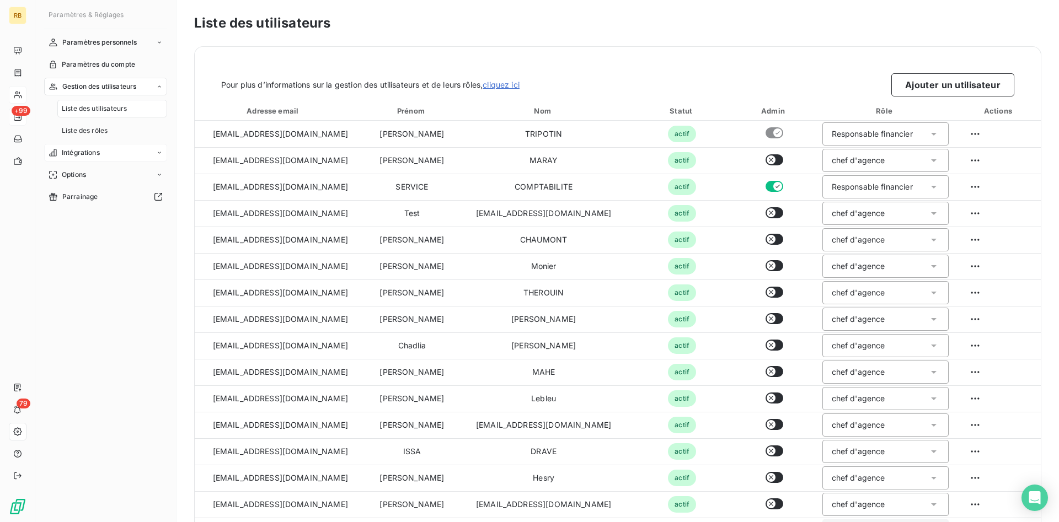
click at [92, 157] on span "Intégrations" at bounding box center [81, 153] width 38 height 10
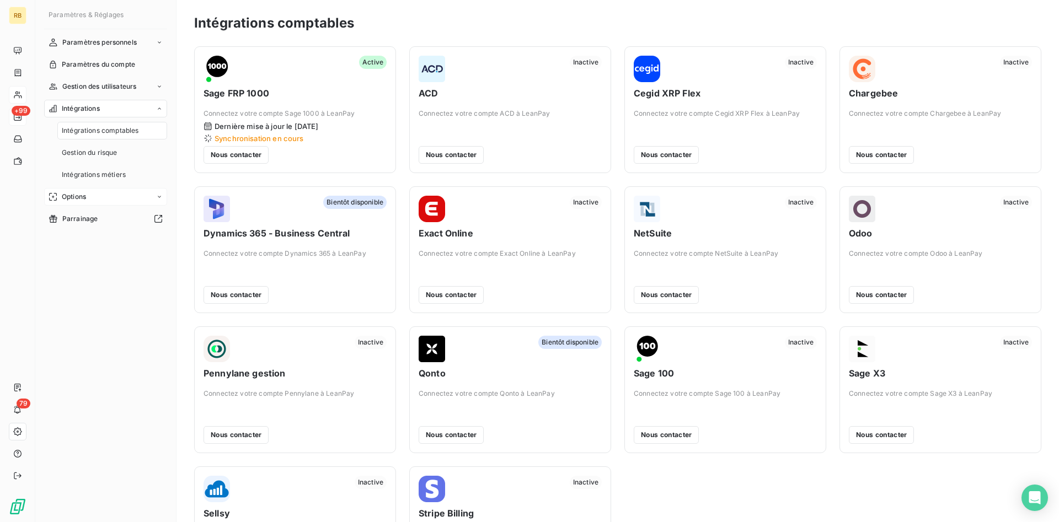
click at [100, 201] on div "Options" at bounding box center [105, 197] width 123 height 18
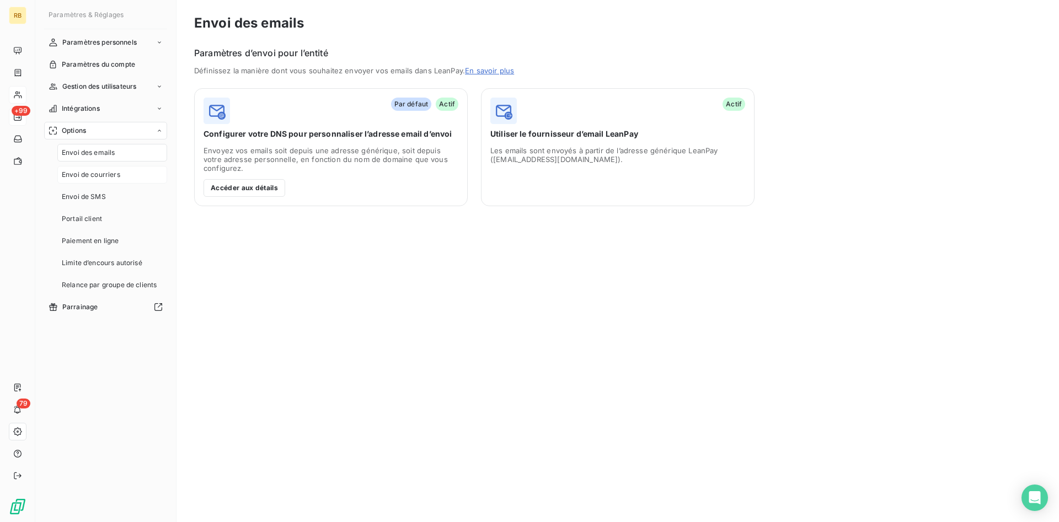
click at [116, 173] on span "Envoi de courriers" at bounding box center [91, 175] width 58 height 10
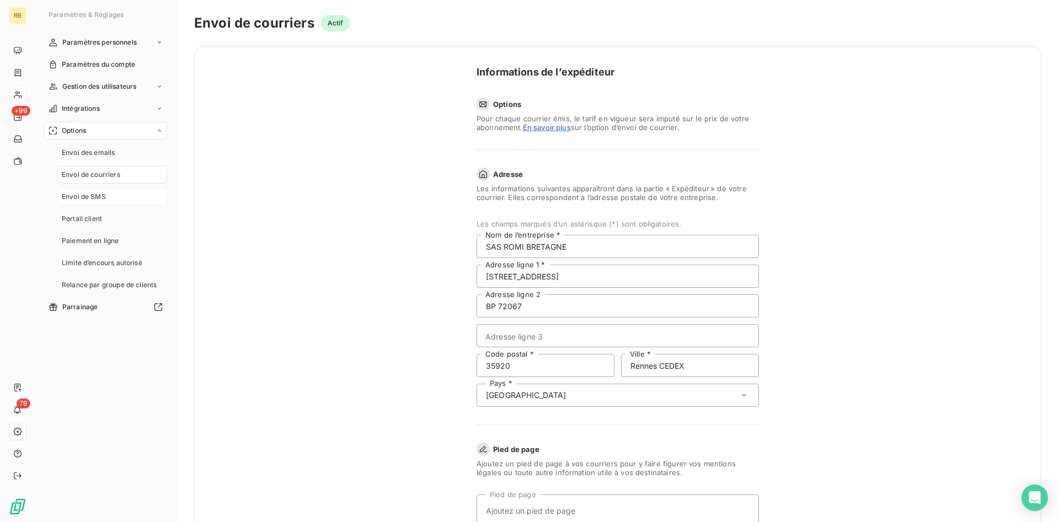
click at [115, 194] on div "Envoi de SMS" at bounding box center [112, 197] width 110 height 18
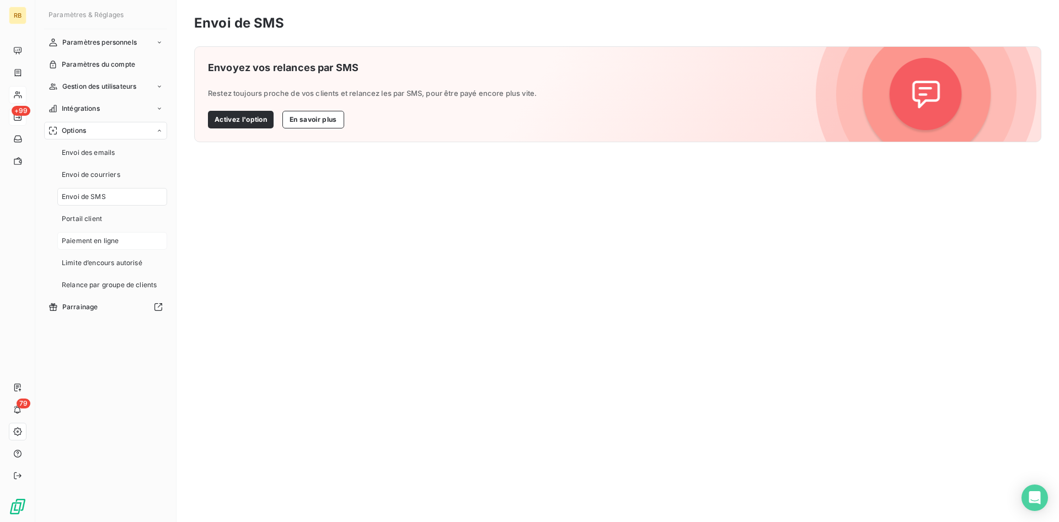
click at [113, 241] on span "Paiement en ligne" at bounding box center [90, 241] width 57 height 10
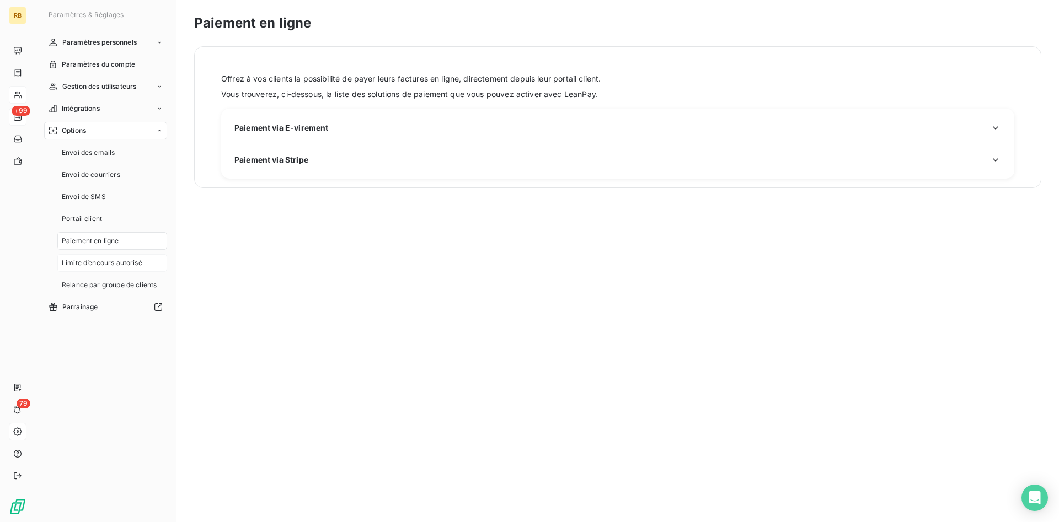
click at [120, 259] on span "Limite d’encours autorisé" at bounding box center [102, 263] width 81 height 10
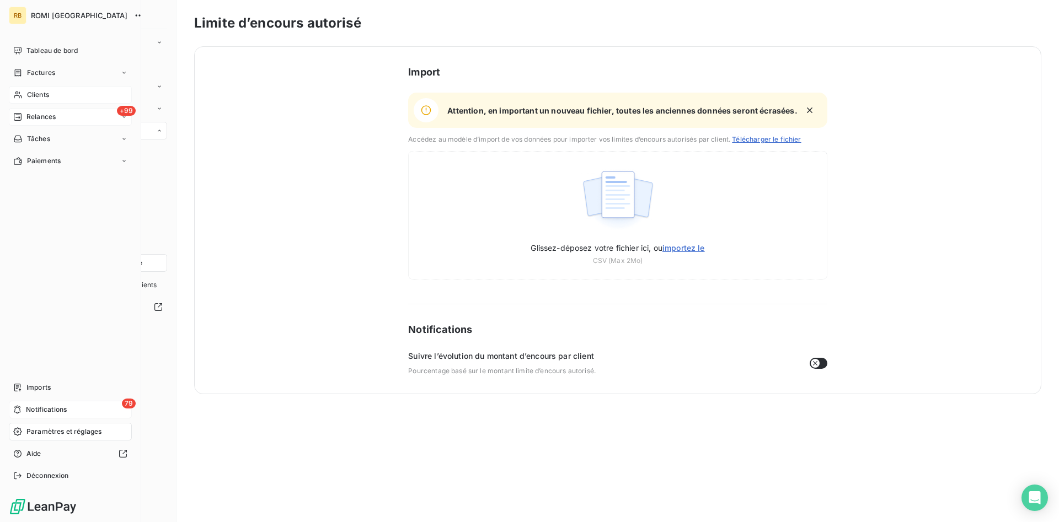
click at [56, 410] on span "Notifications" at bounding box center [46, 410] width 41 height 10
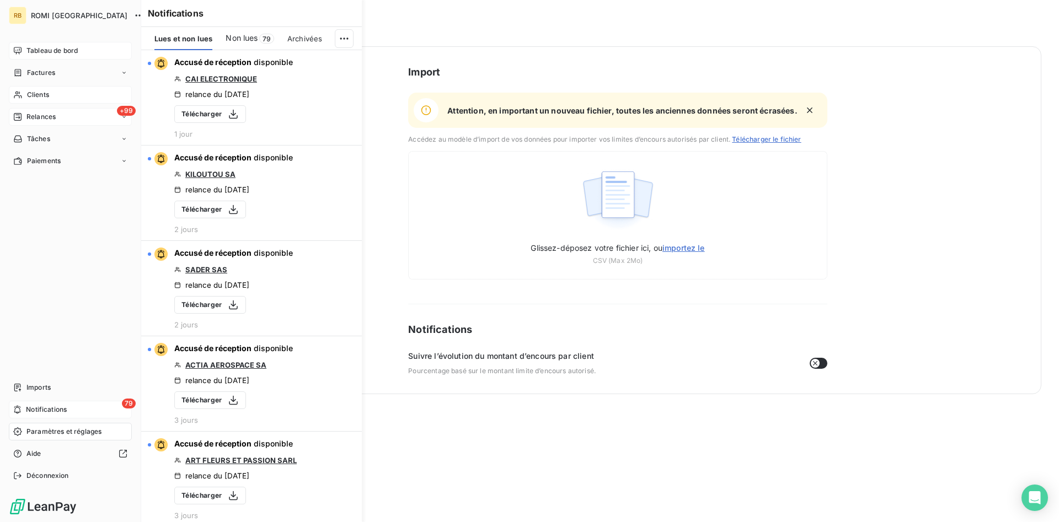
click at [47, 54] on span "Tableau de bord" at bounding box center [51, 51] width 51 height 10
